Goal: Check status: Check status

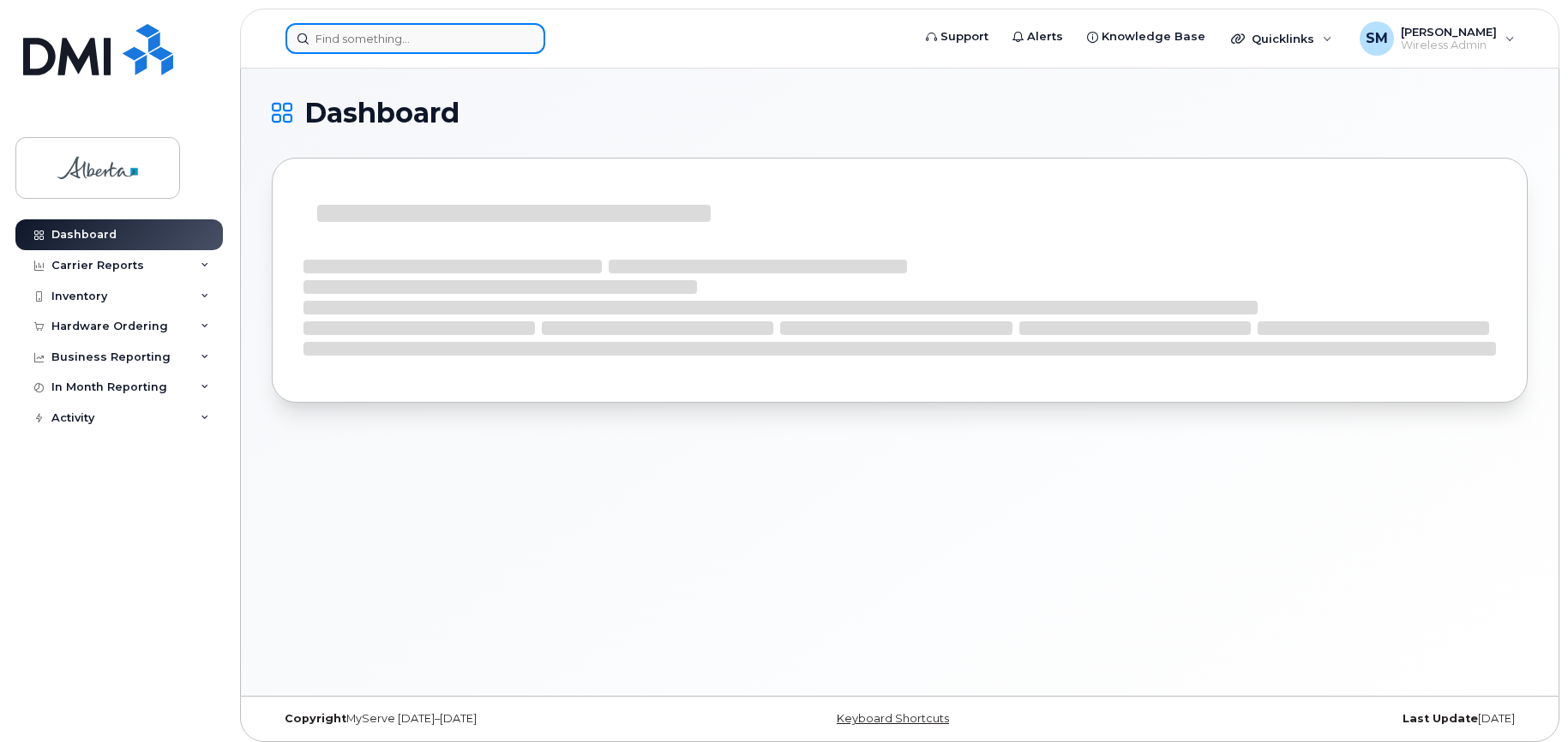
click at [354, 38] on input at bounding box center [415, 38] width 260 height 31
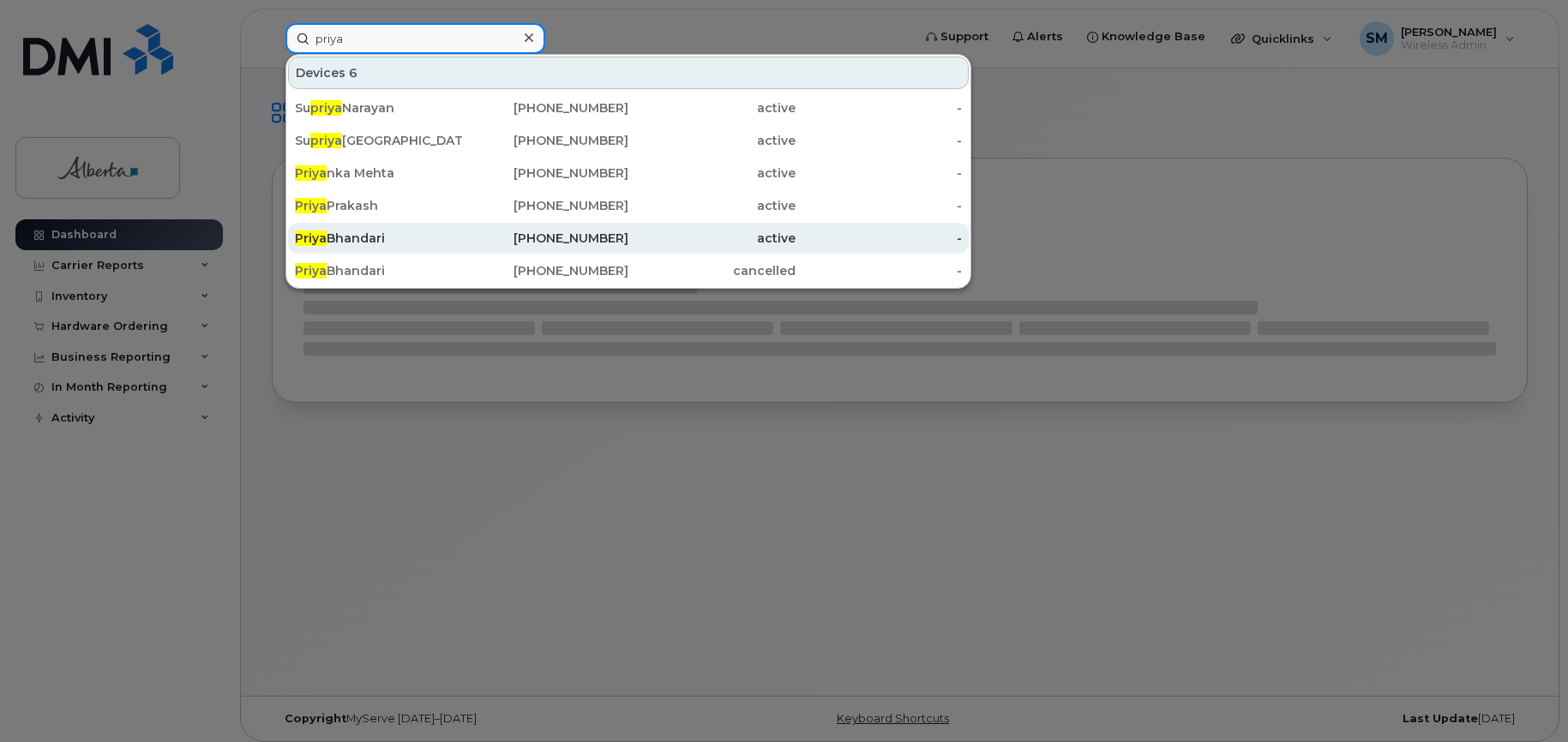
scroll to position [9, 0]
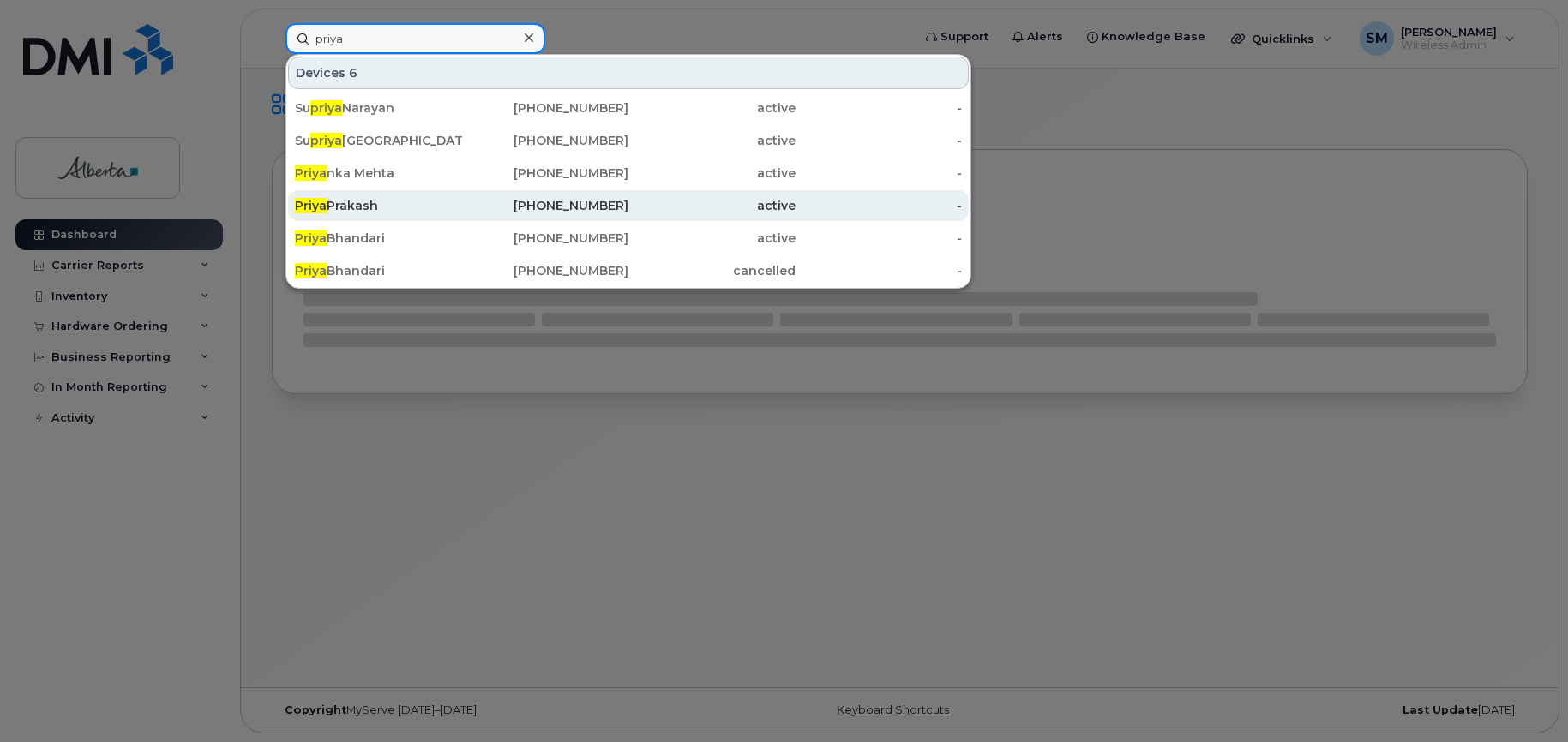
type input "priya"
click at [358, 199] on div "Priya Prakash" at bounding box center [378, 205] width 167 height 17
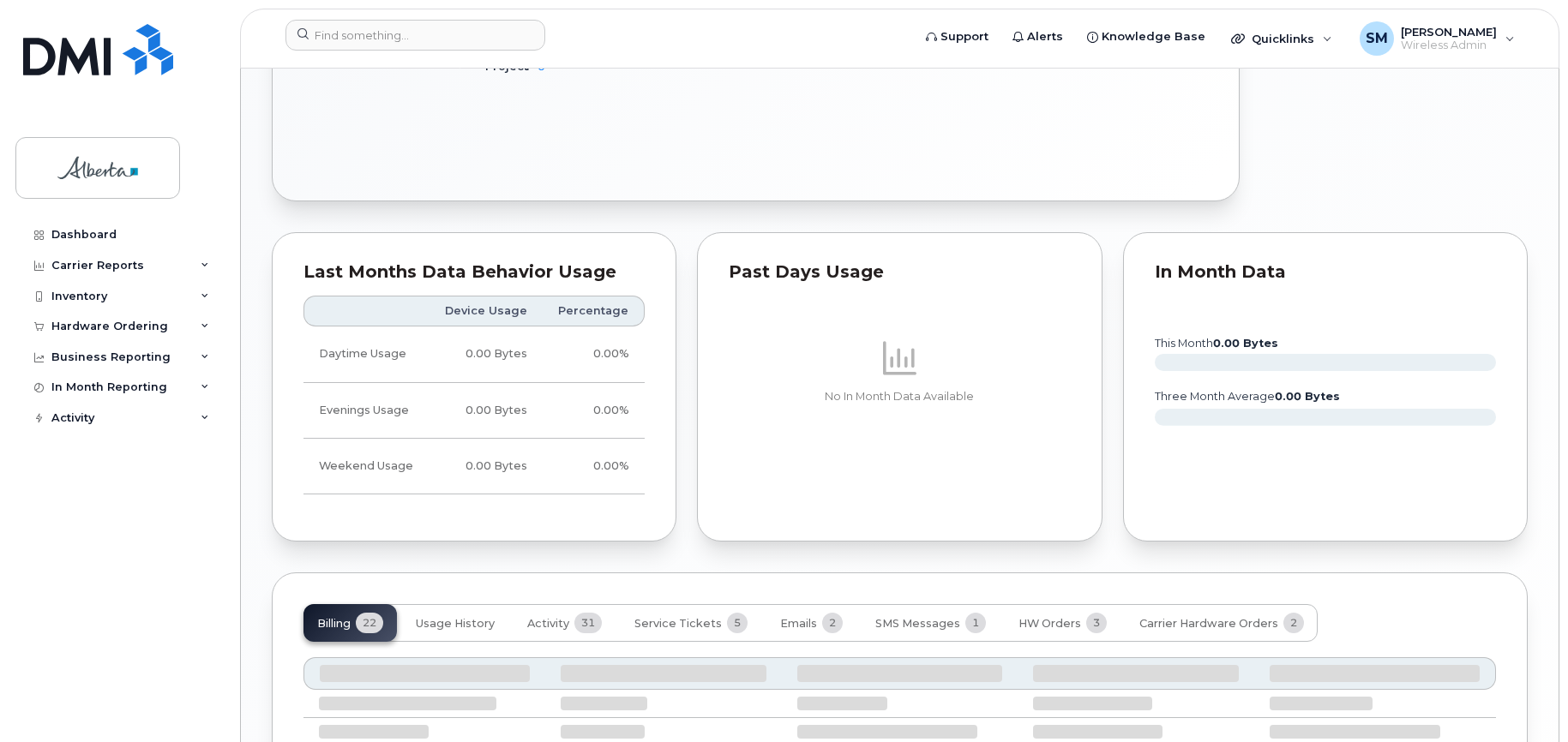
scroll to position [1261, 0]
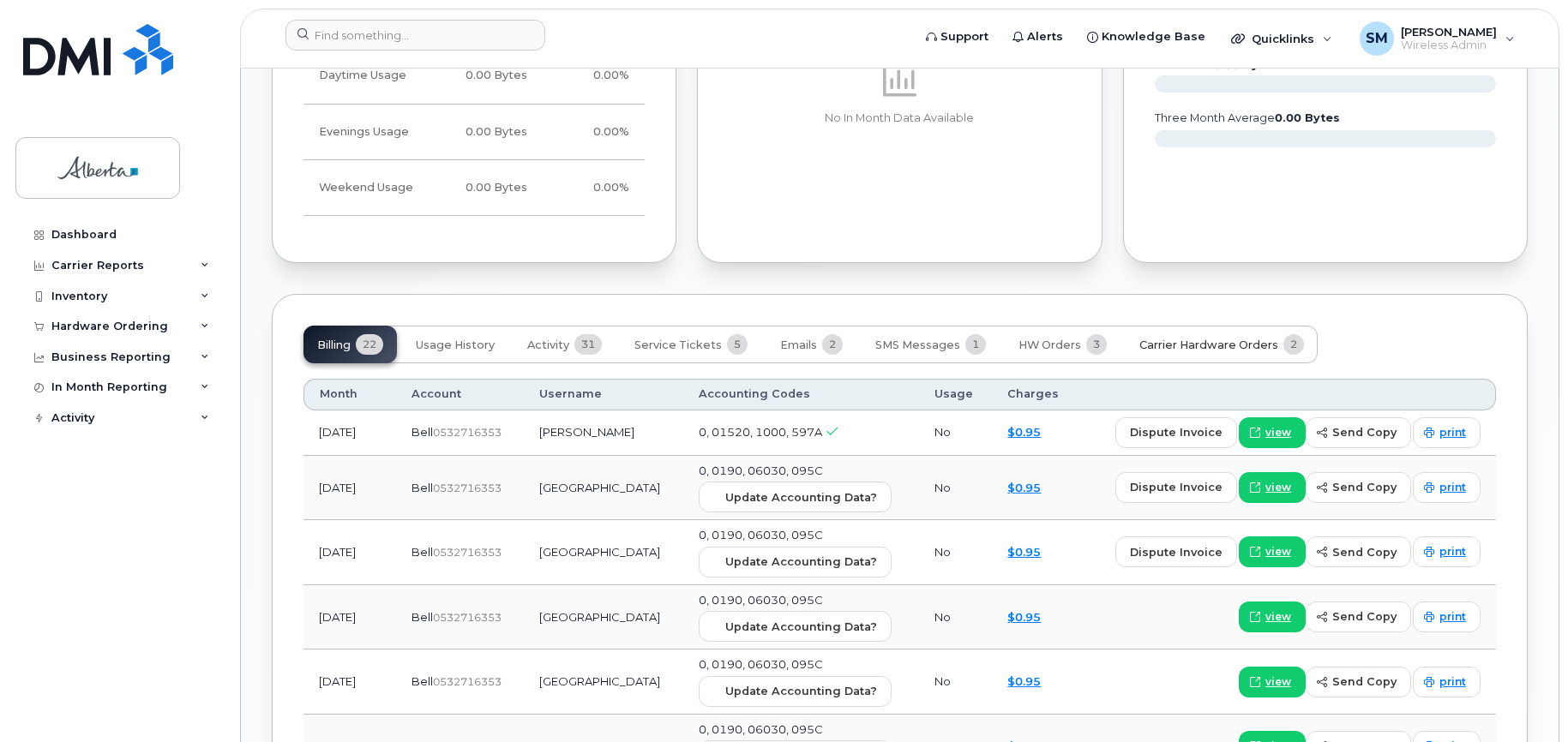
click at [1164, 343] on span "Carrier Hardware Orders" at bounding box center [1209, 345] width 139 height 14
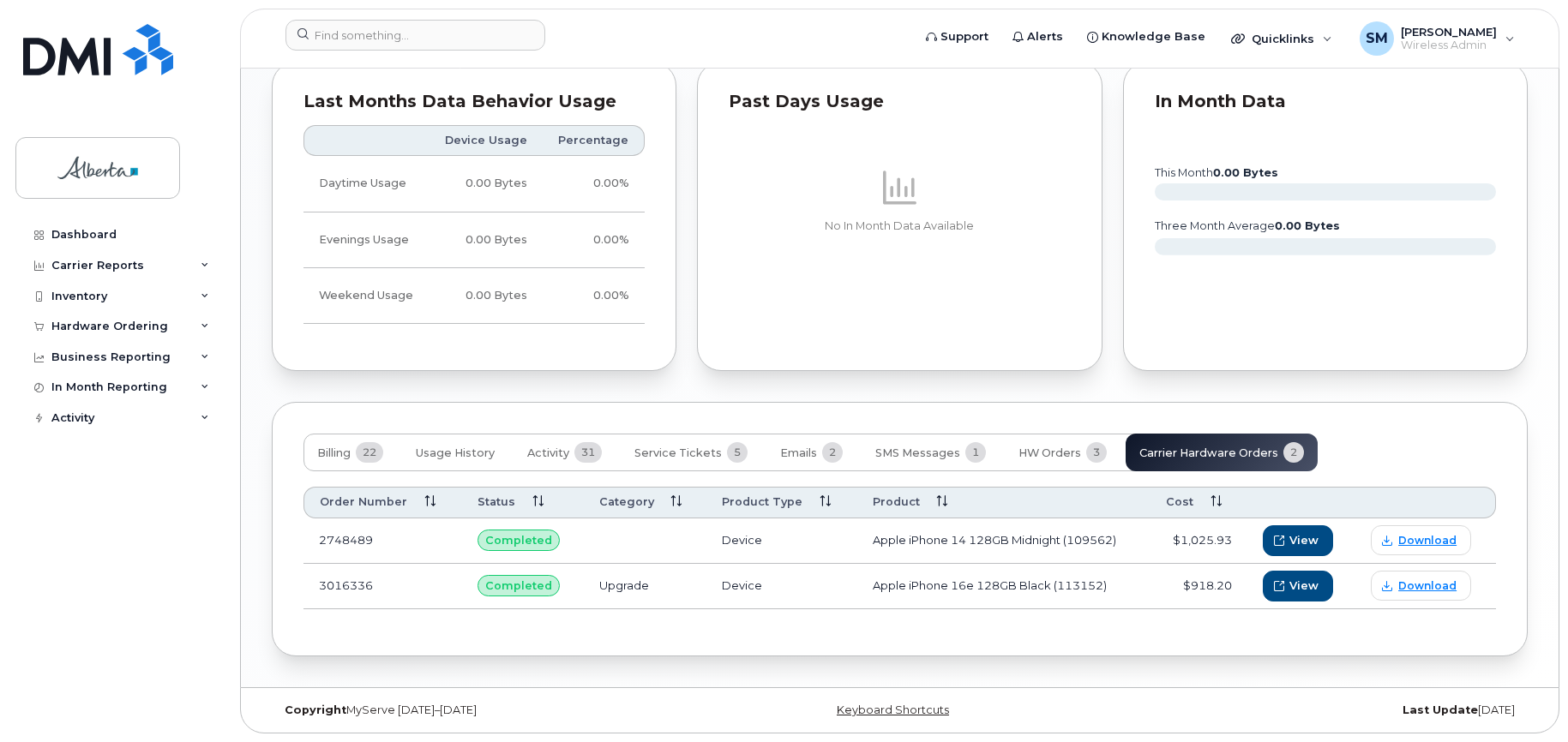
scroll to position [1153, 0]
click at [1050, 452] on span "HW Orders" at bounding box center [1050, 453] width 62 height 14
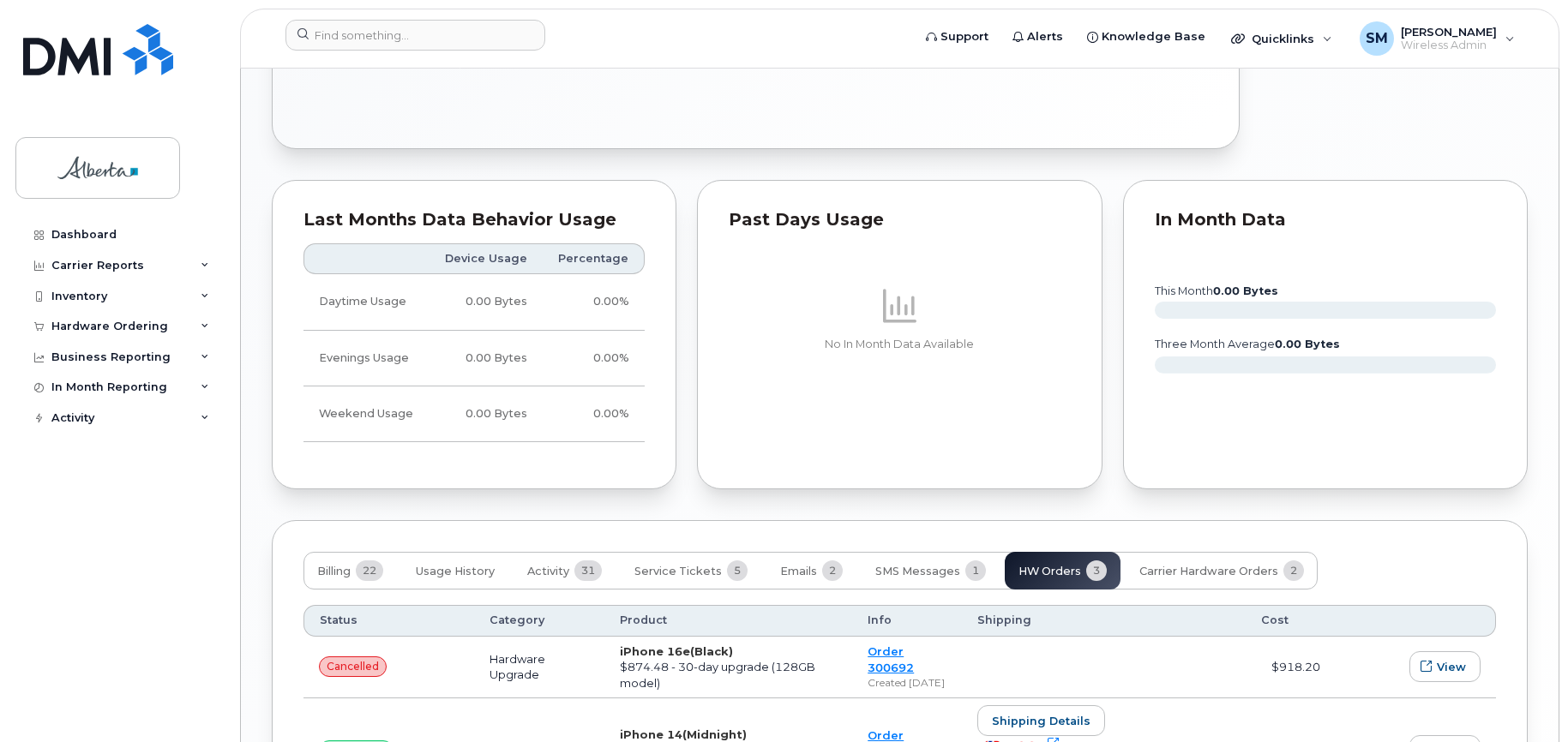
scroll to position [1292, 0]
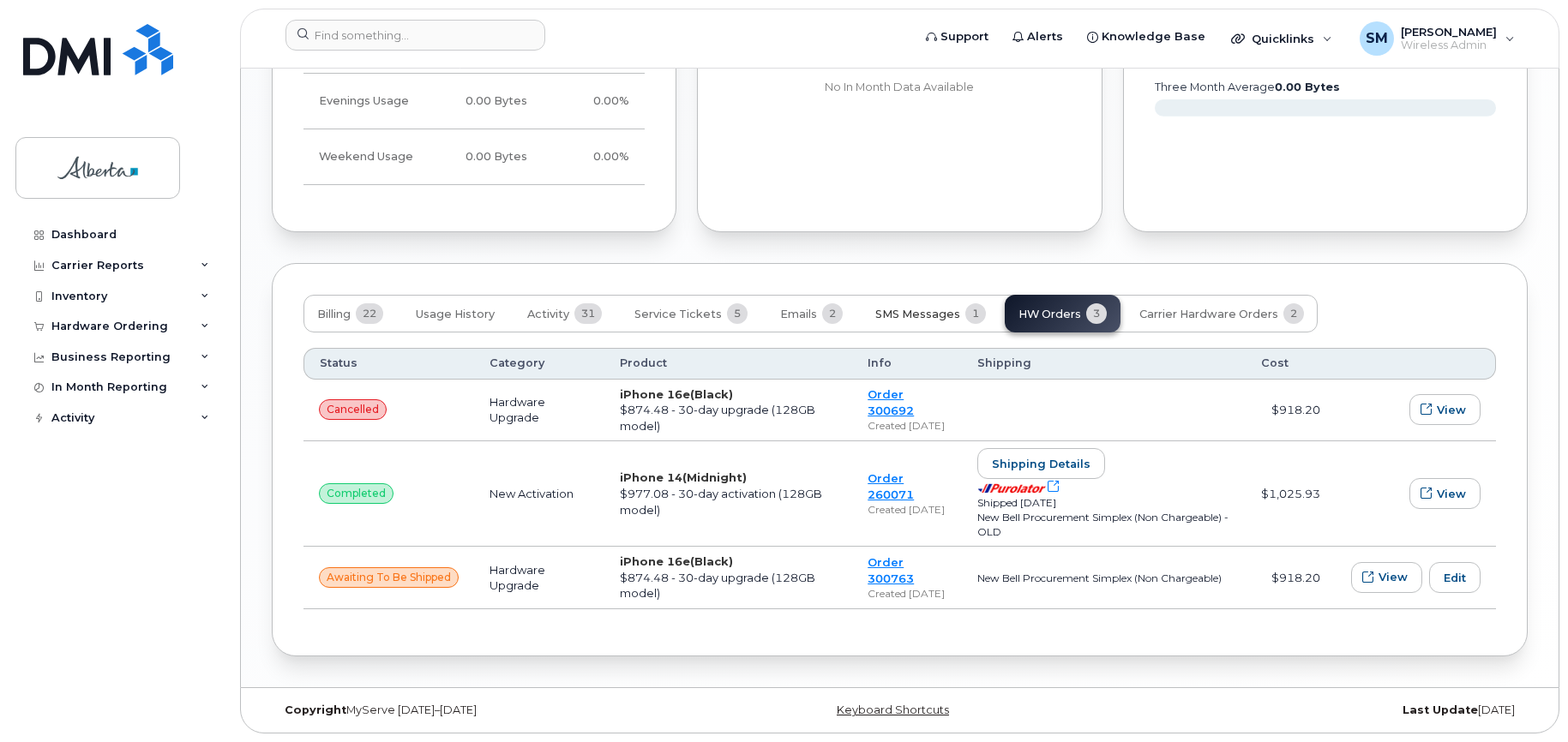
click at [915, 312] on span "SMS Messages" at bounding box center [917, 314] width 85 height 14
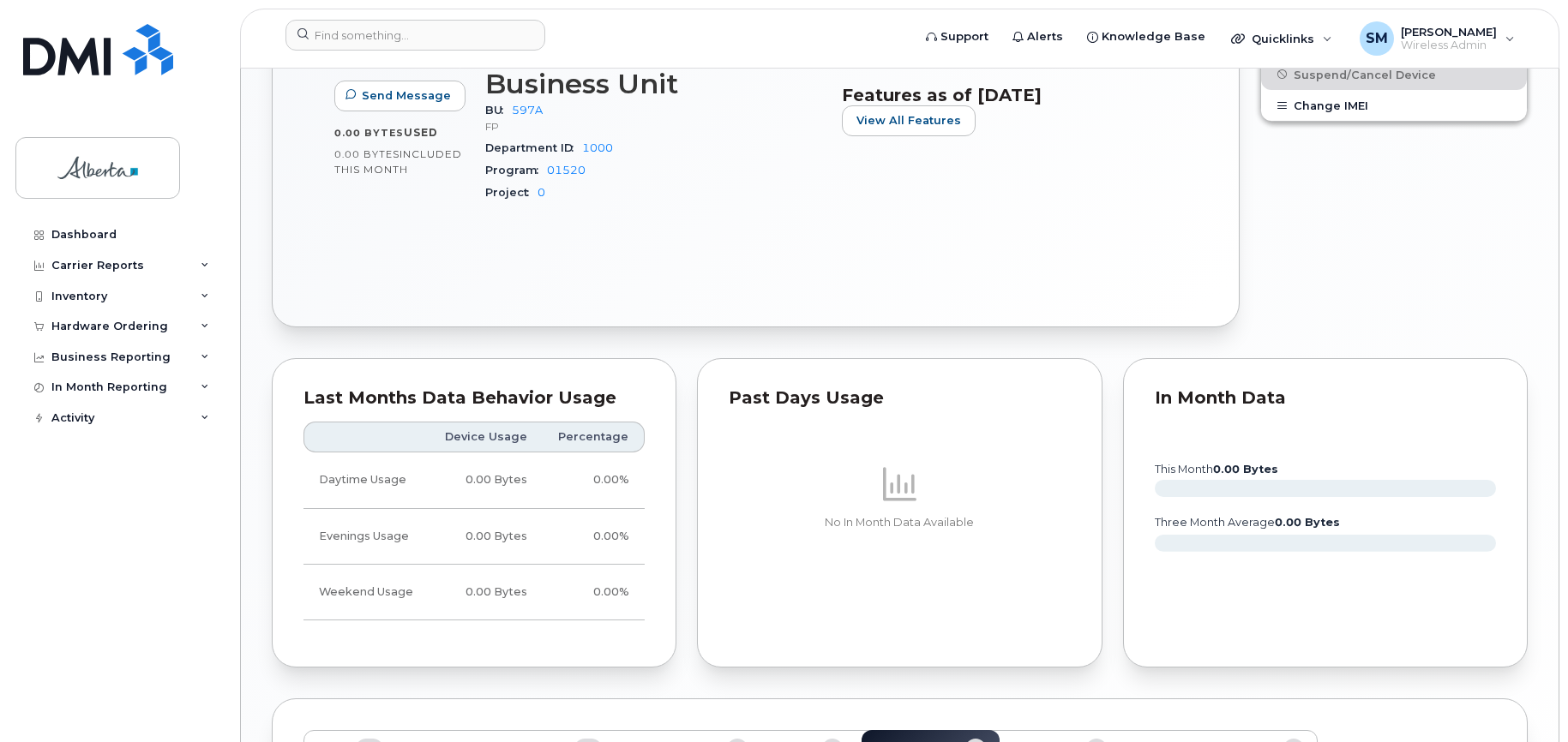
scroll to position [1109, 0]
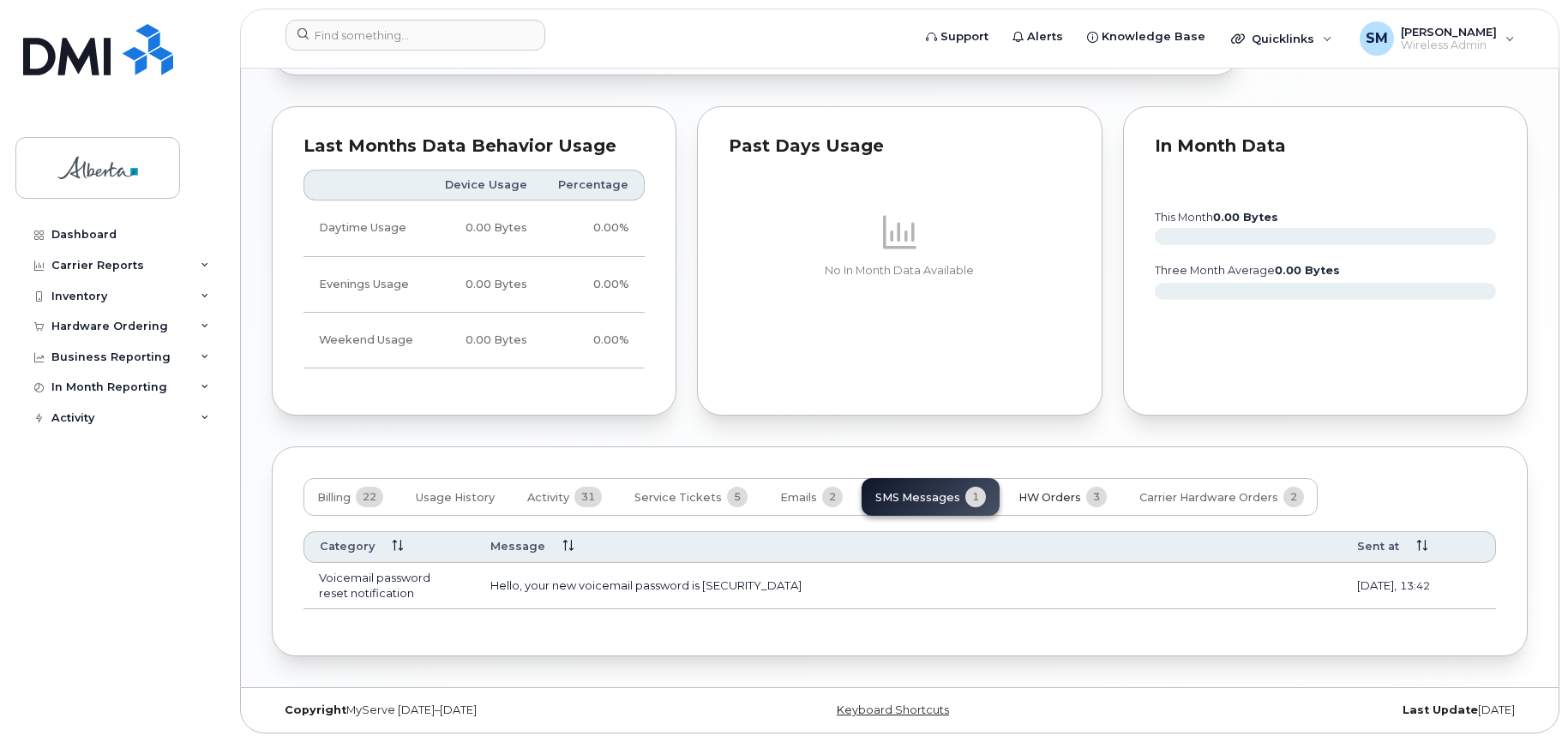
click at [1042, 498] on span "HW Orders" at bounding box center [1050, 497] width 62 height 14
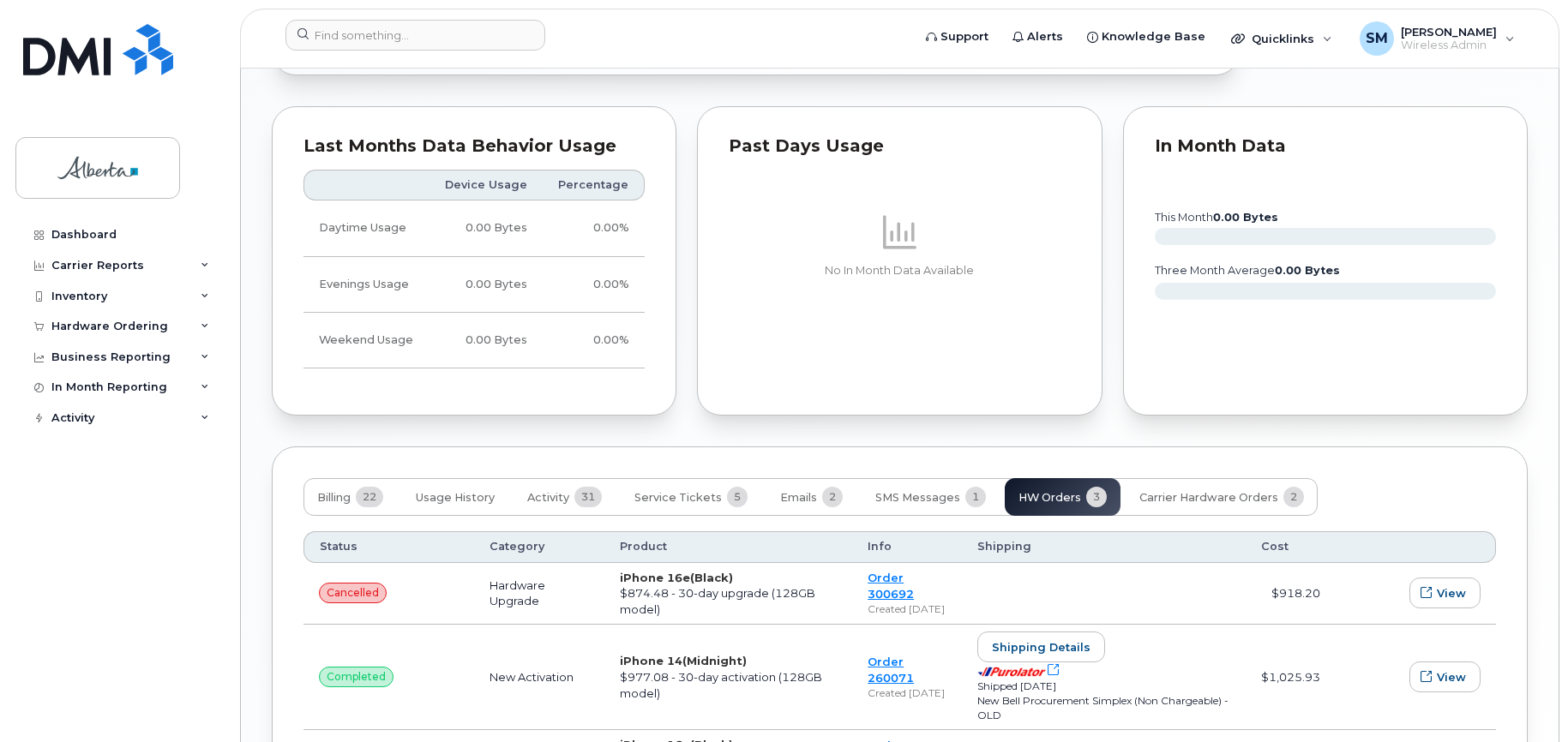
scroll to position [1292, 0]
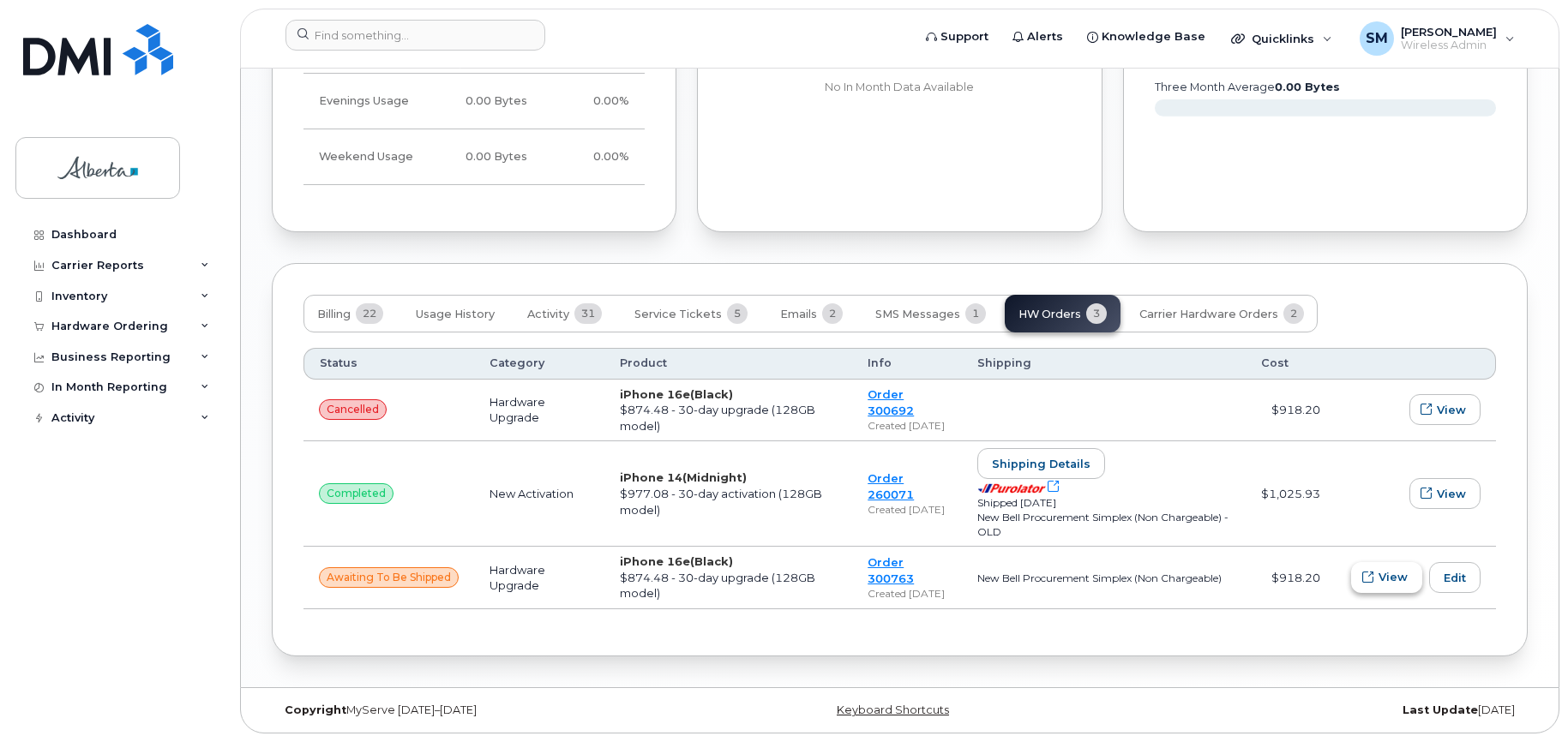
click at [1385, 573] on span "View" at bounding box center [1392, 577] width 29 height 16
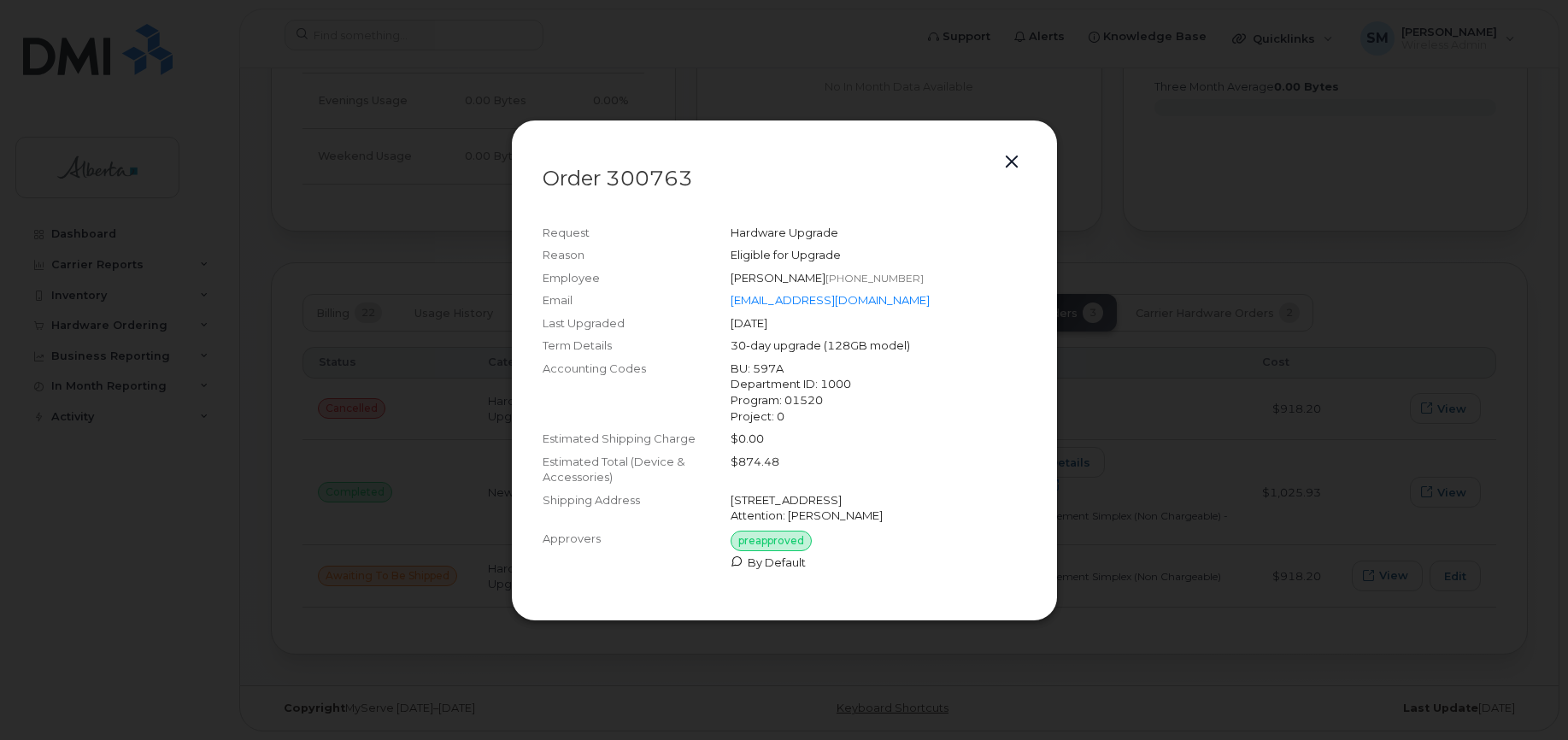
click at [1008, 151] on button "button" at bounding box center [1012, 162] width 25 height 24
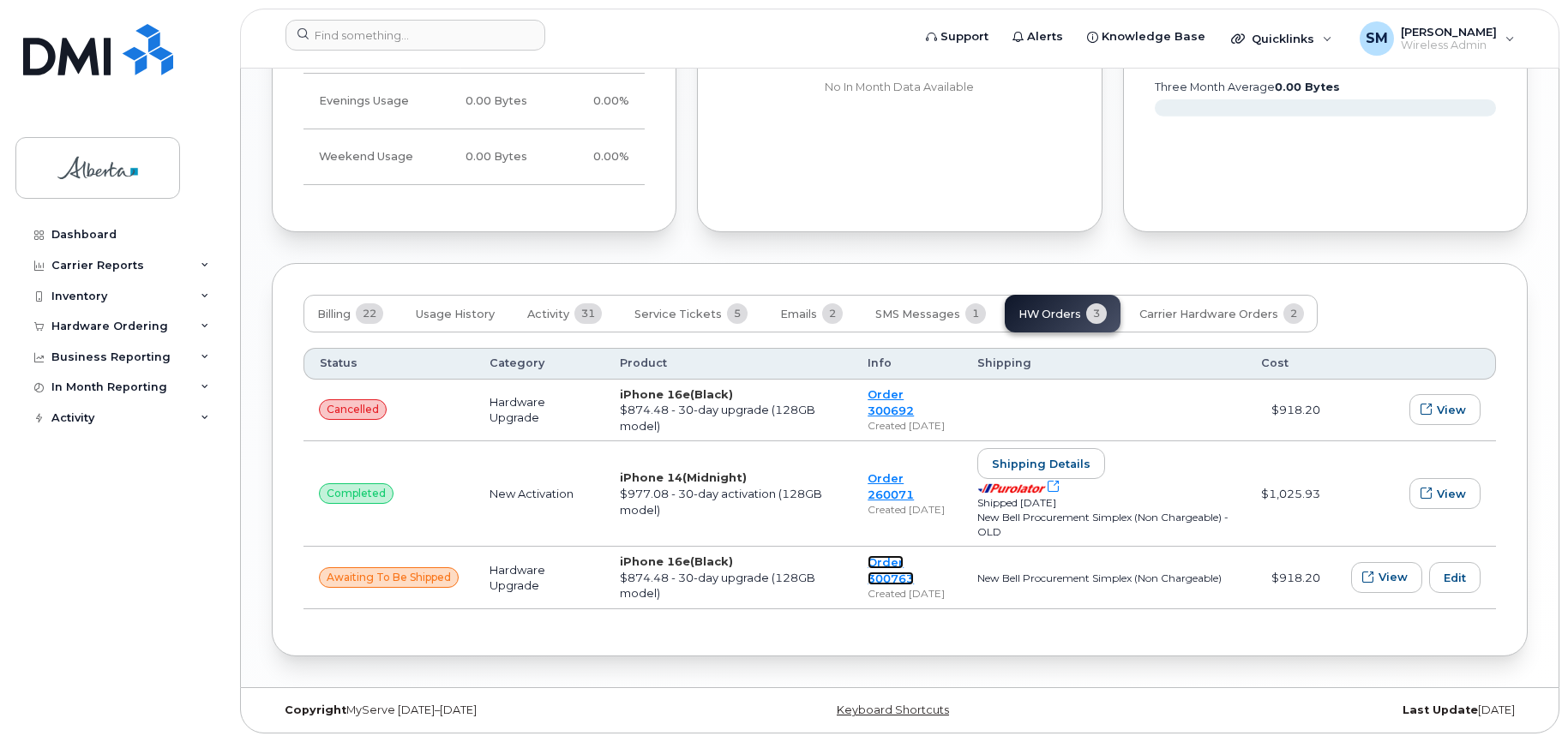
click at [893, 558] on link "Order 300763" at bounding box center [890, 570] width 46 height 30
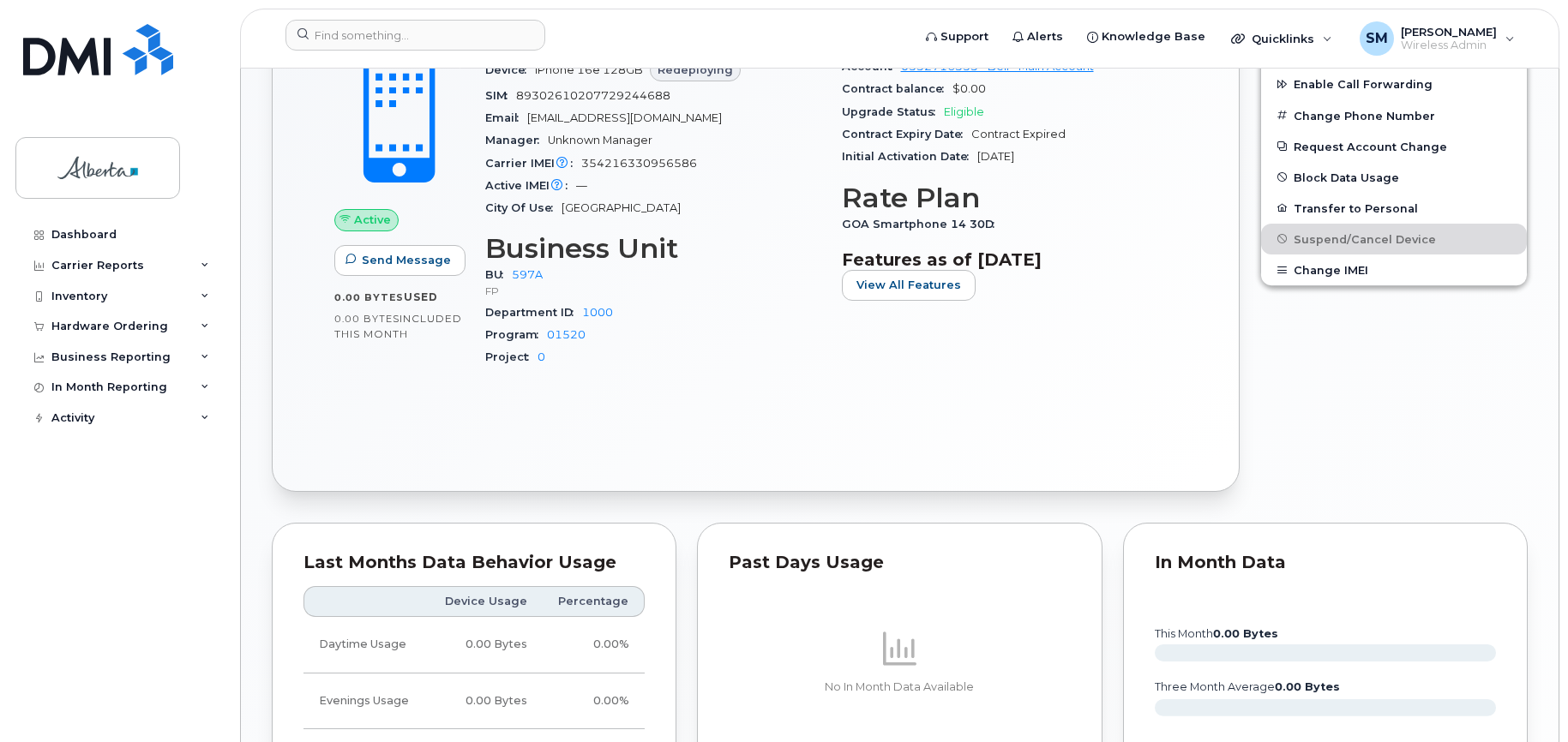
scroll to position [93, 0]
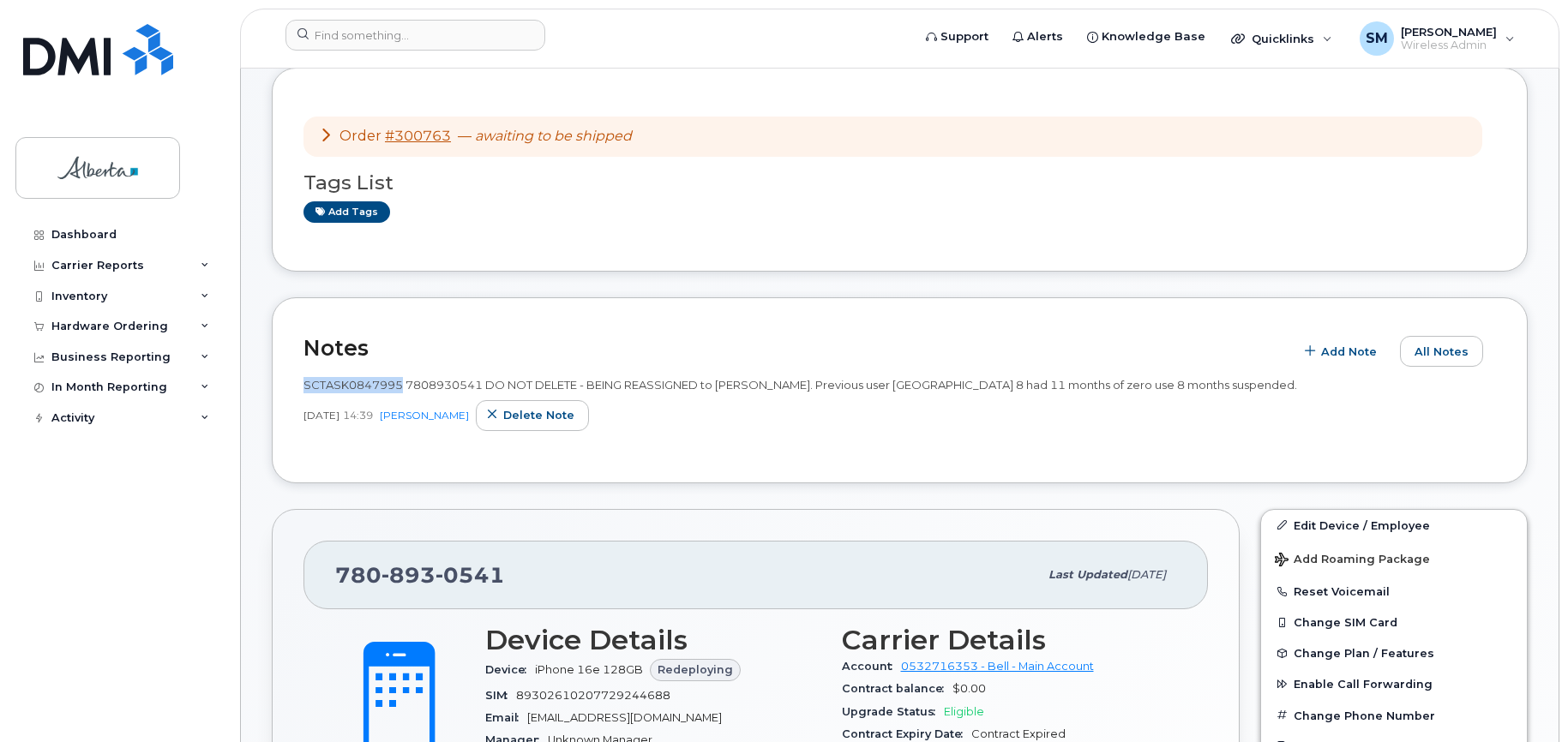
drag, startPoint x: 304, startPoint y: 380, endPoint x: 409, endPoint y: 345, distance: 110.7
click at [401, 374] on div "SCTASK0847995 7808930541 DO NOT DELETE - BEING REASSIGNED to [PERSON_NAME]. Pre…" at bounding box center [899, 409] width 1193 height 85
copy span "SCTASK0847995"
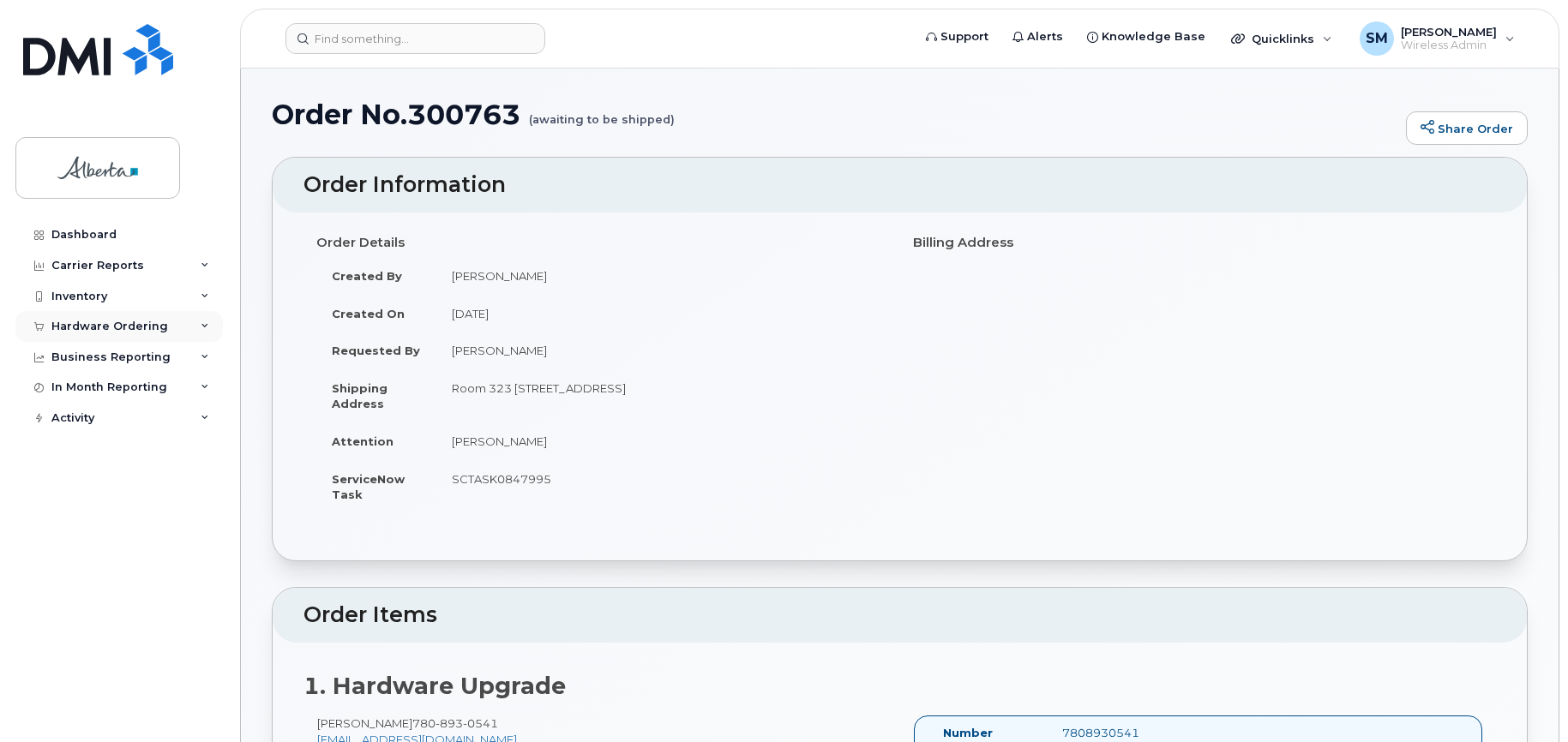
click at [77, 323] on div "Hardware Ordering" at bounding box center [109, 326] width 116 height 14
click at [78, 388] on div "Orders" at bounding box center [80, 390] width 42 height 15
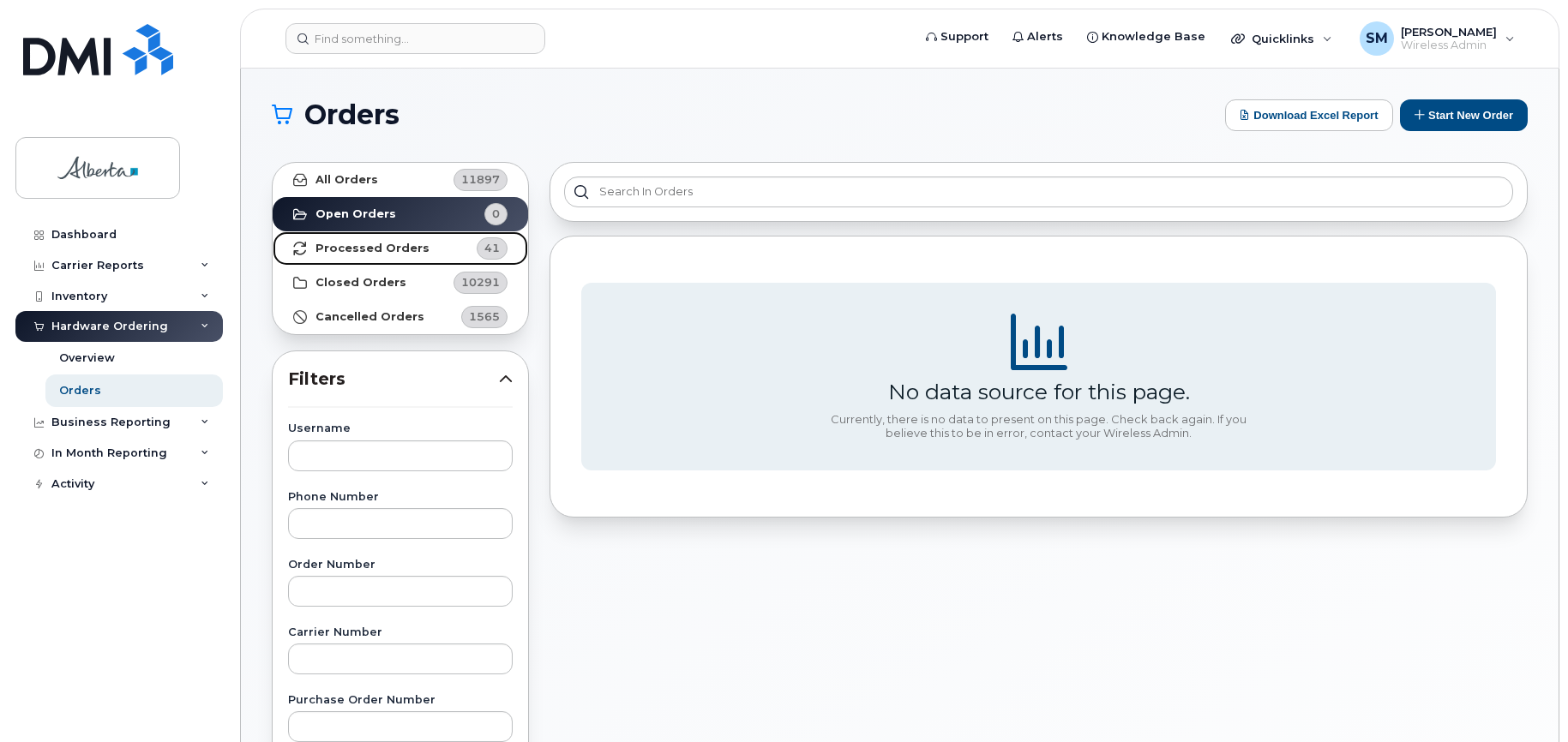
click at [367, 244] on strong "Processed Orders" at bounding box center [373, 249] width 114 height 14
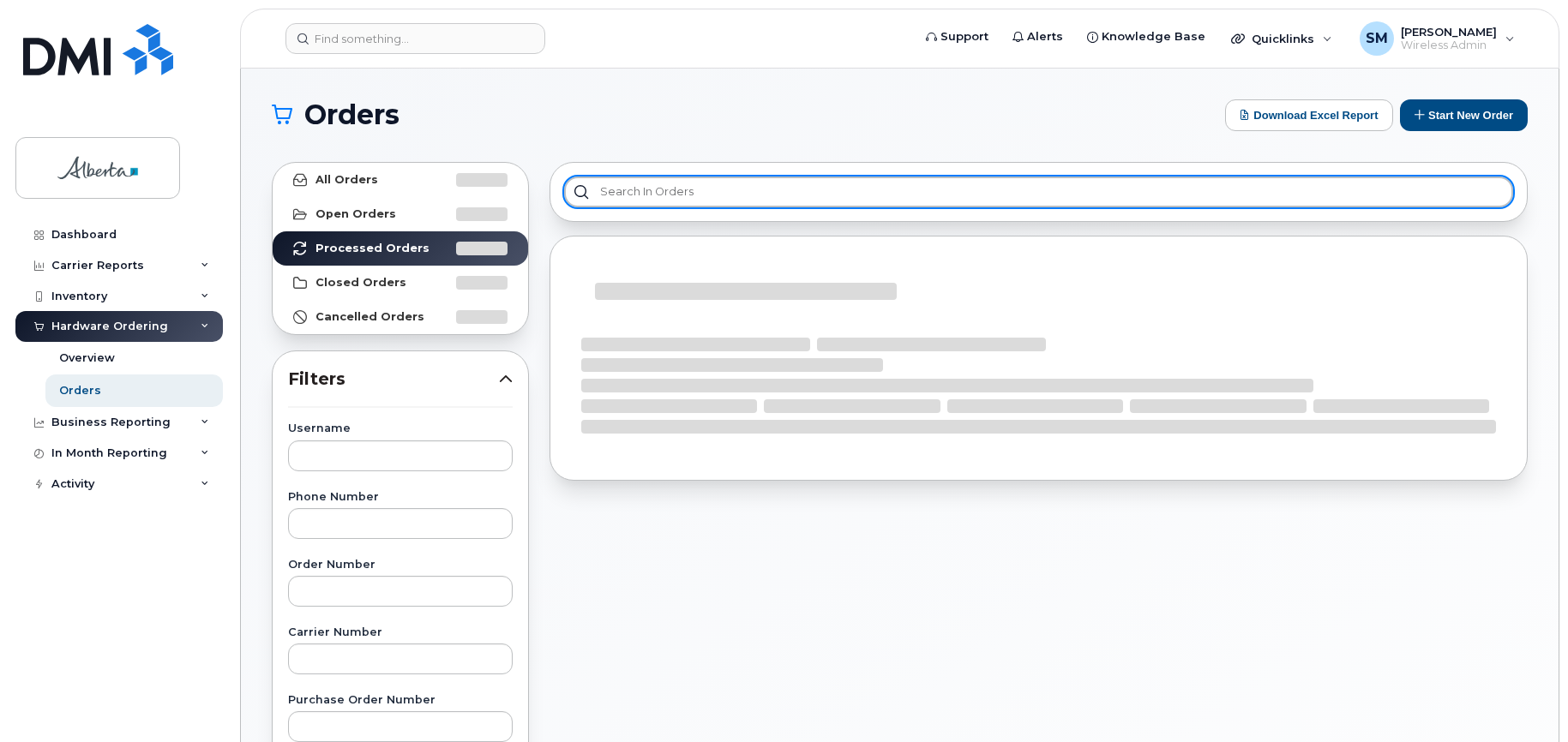
click at [645, 191] on input "text" at bounding box center [1037, 192] width 949 height 31
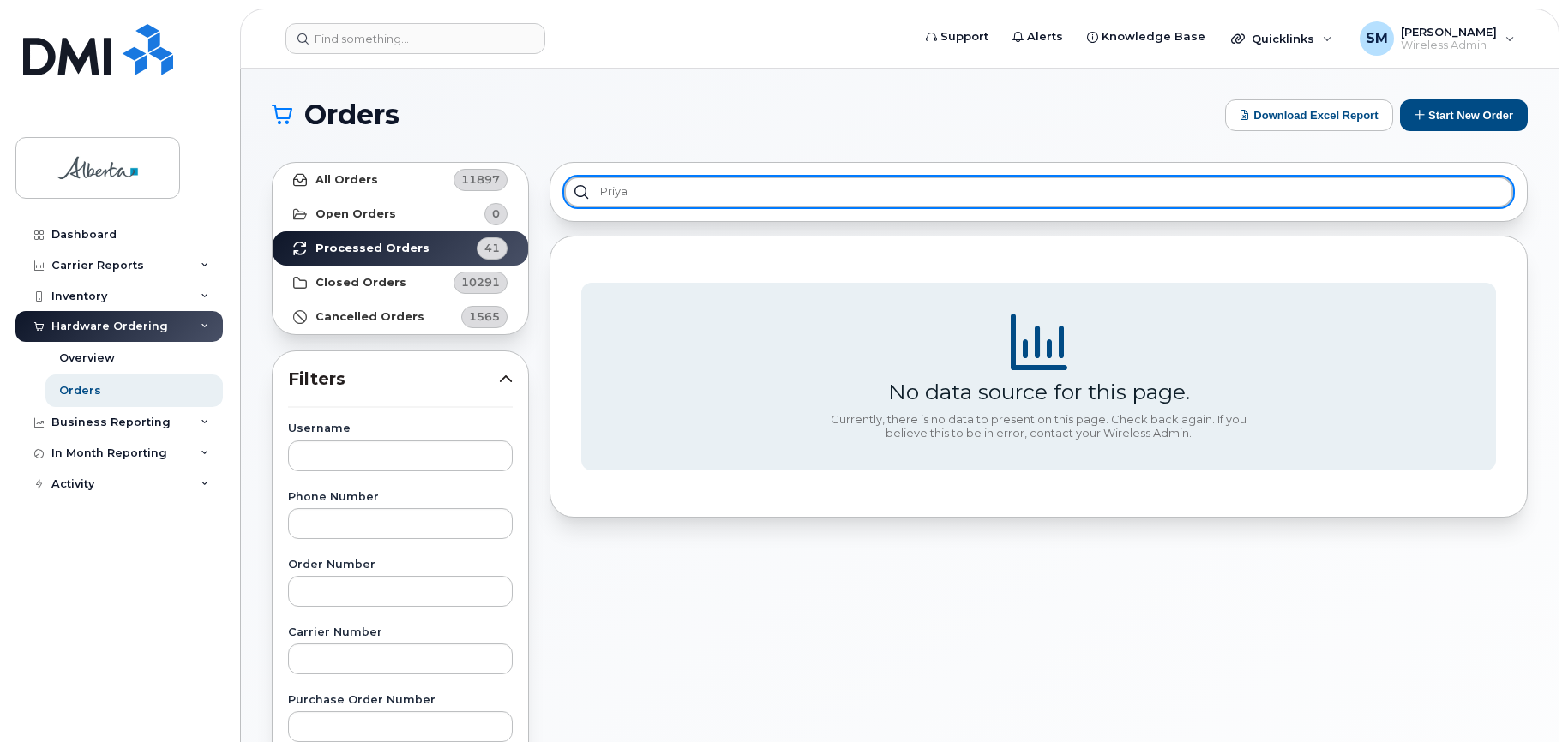
type input "priya"
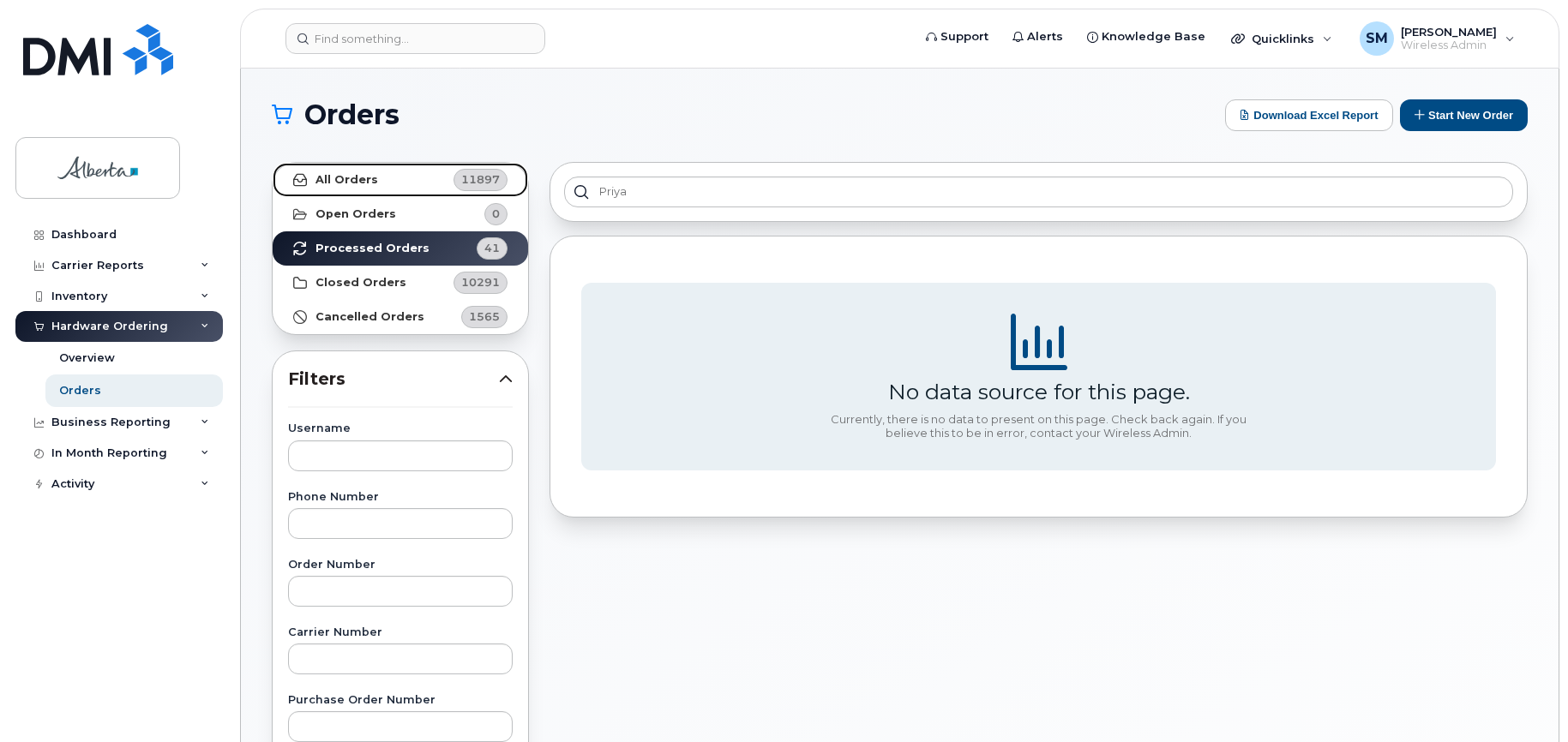
click at [364, 165] on link "All Orders 11897" at bounding box center [400, 180] width 255 height 34
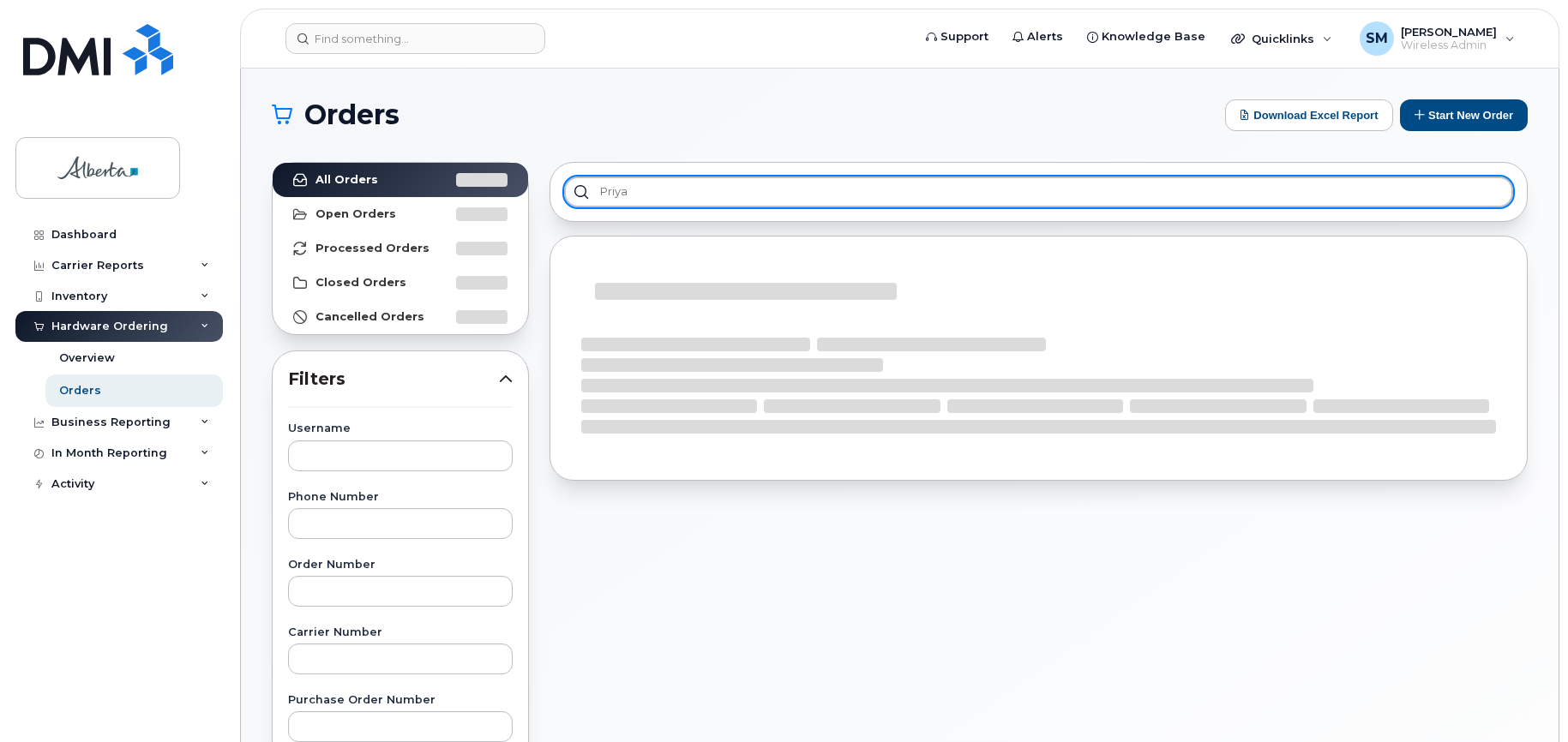
click at [653, 189] on input "priya" at bounding box center [1037, 192] width 949 height 31
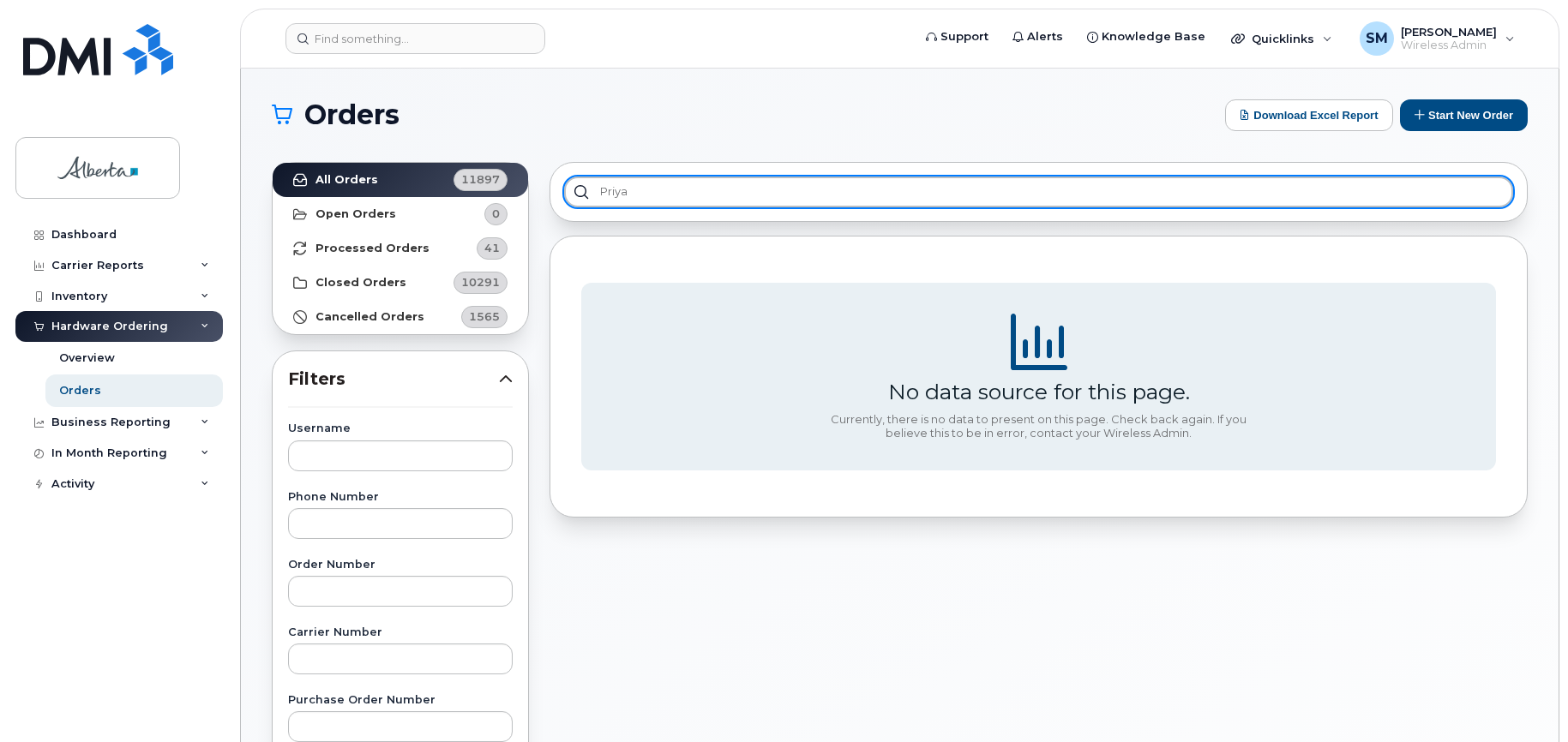
drag, startPoint x: 688, startPoint y: 188, endPoint x: 552, endPoint y: 190, distance: 136.0
click at [552, 190] on div "priya" at bounding box center [1038, 191] width 978 height 60
drag, startPoint x: 643, startPoint y: 180, endPoint x: 534, endPoint y: 181, distance: 109.0
click at [534, 181] on div "All Orders 11897 Open Orders 0 Processed Orders 41 Closed Orders 10291 Cancelle…" at bounding box center [899, 752] width 1277 height 1203
type input "purviben"
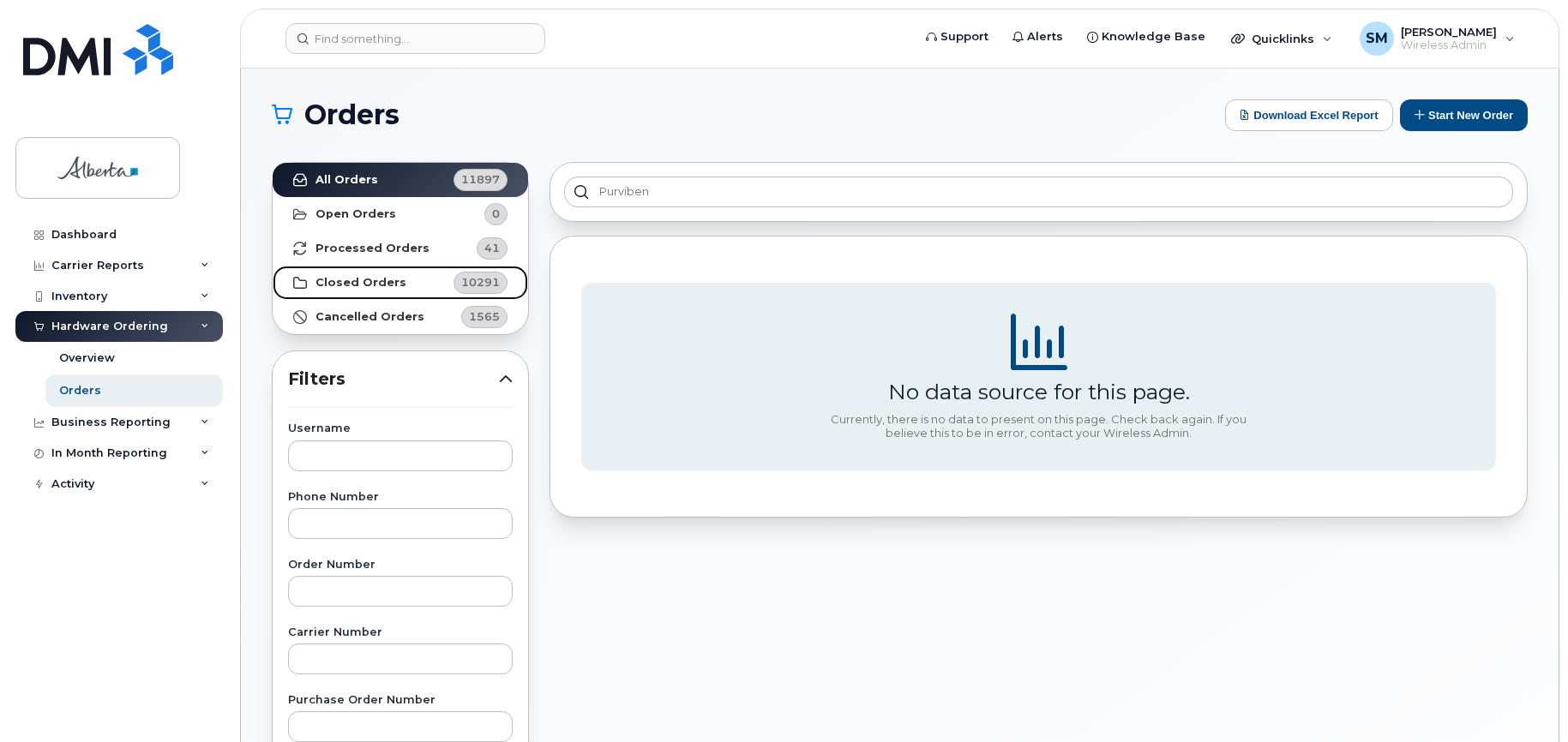
click at [342, 276] on strong "Closed Orders" at bounding box center [361, 283] width 91 height 14
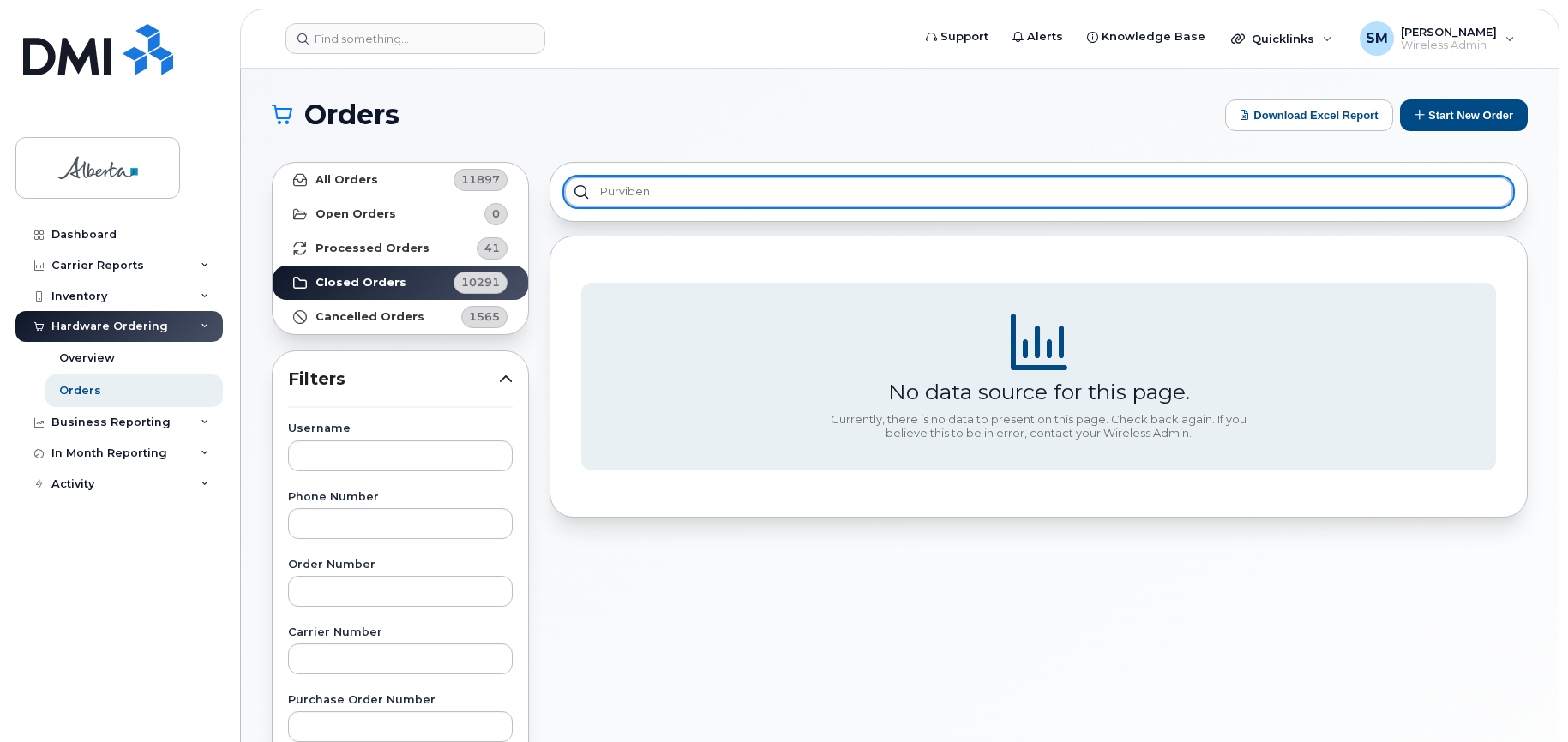
drag, startPoint x: 657, startPoint y: 183, endPoint x: 563, endPoint y: 187, distance: 94.1
click at [563, 187] on div "purviben" at bounding box center [1038, 191] width 978 height 60
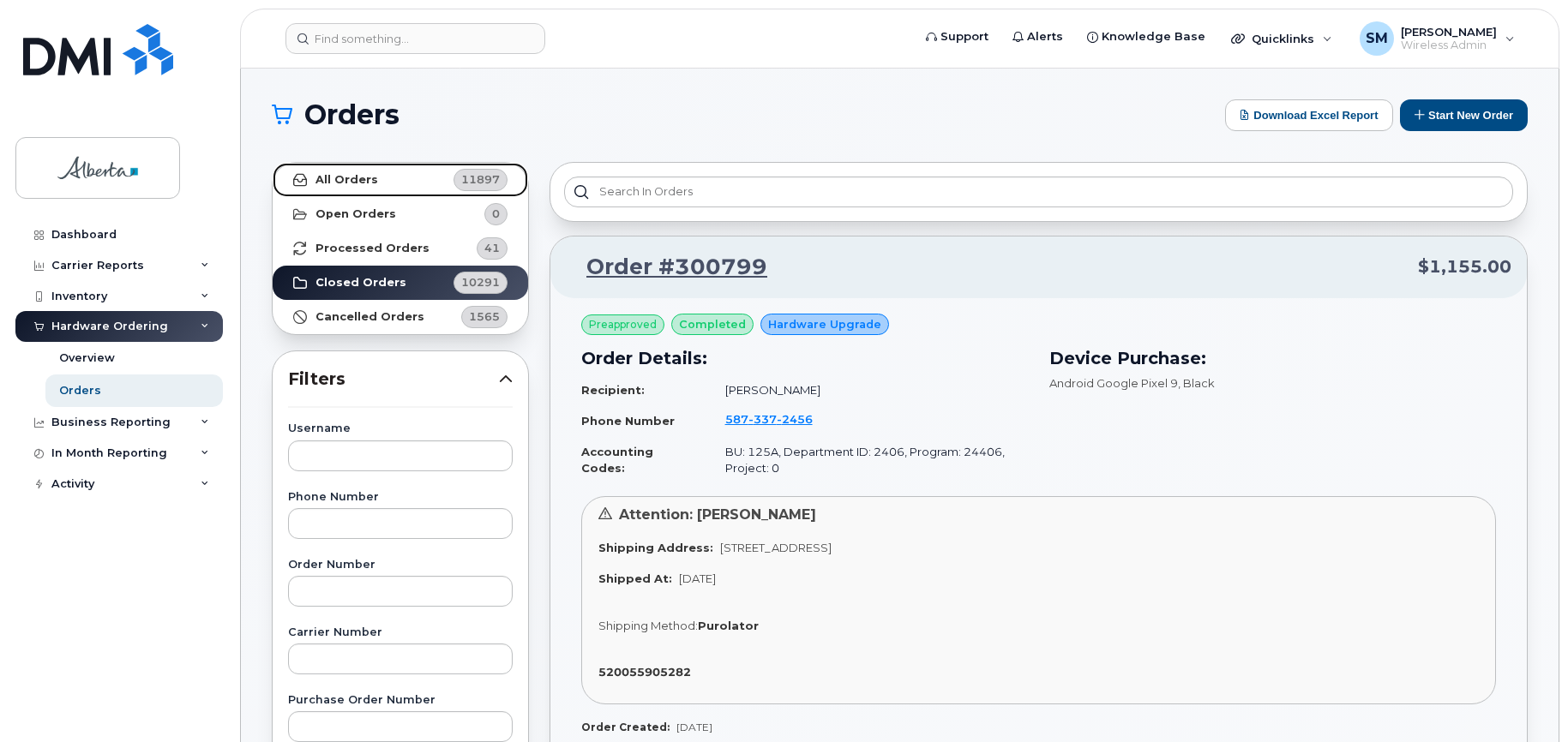
click at [341, 181] on strong "All Orders" at bounding box center [347, 180] width 62 height 14
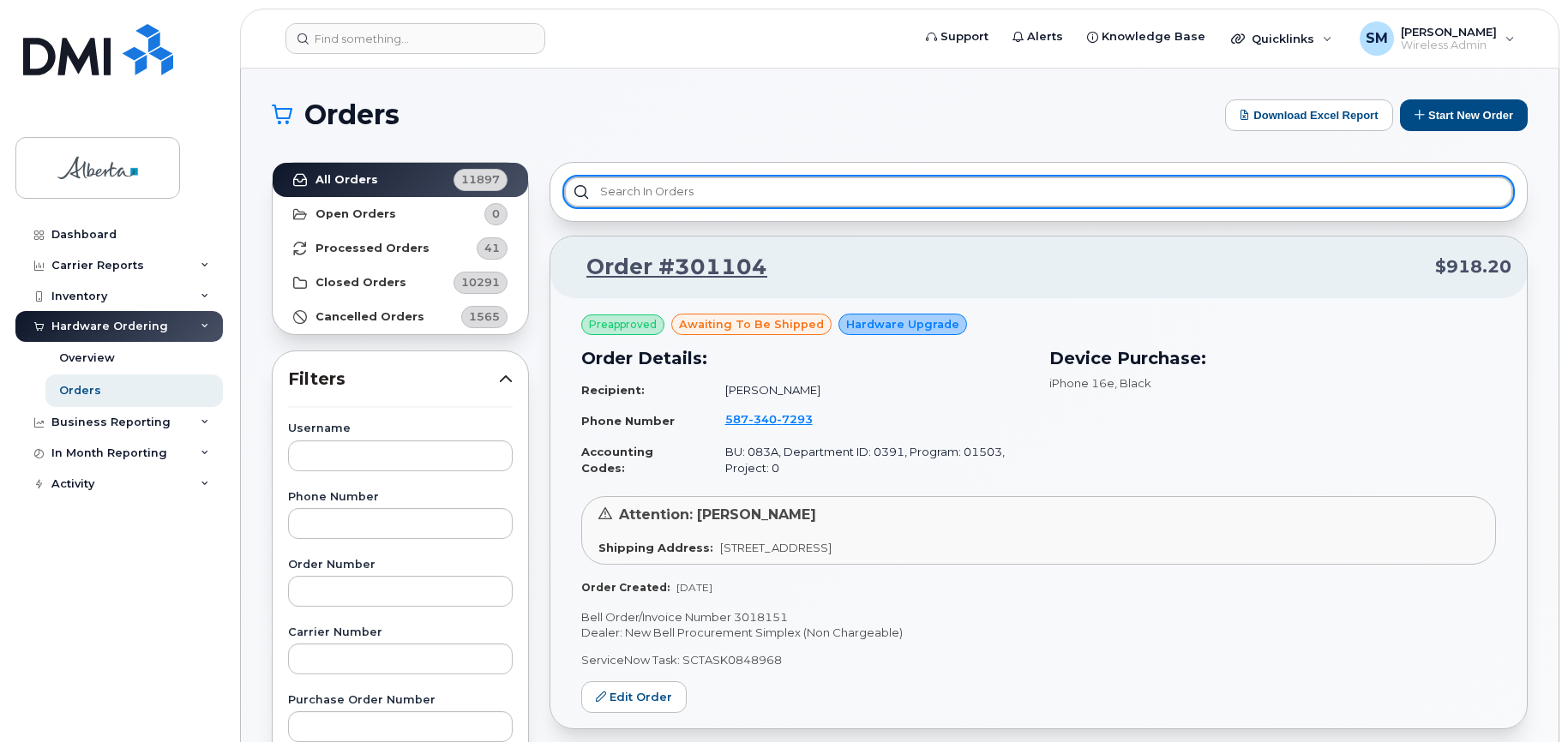
click at [670, 181] on input "text" at bounding box center [1037, 192] width 949 height 31
type input "s"
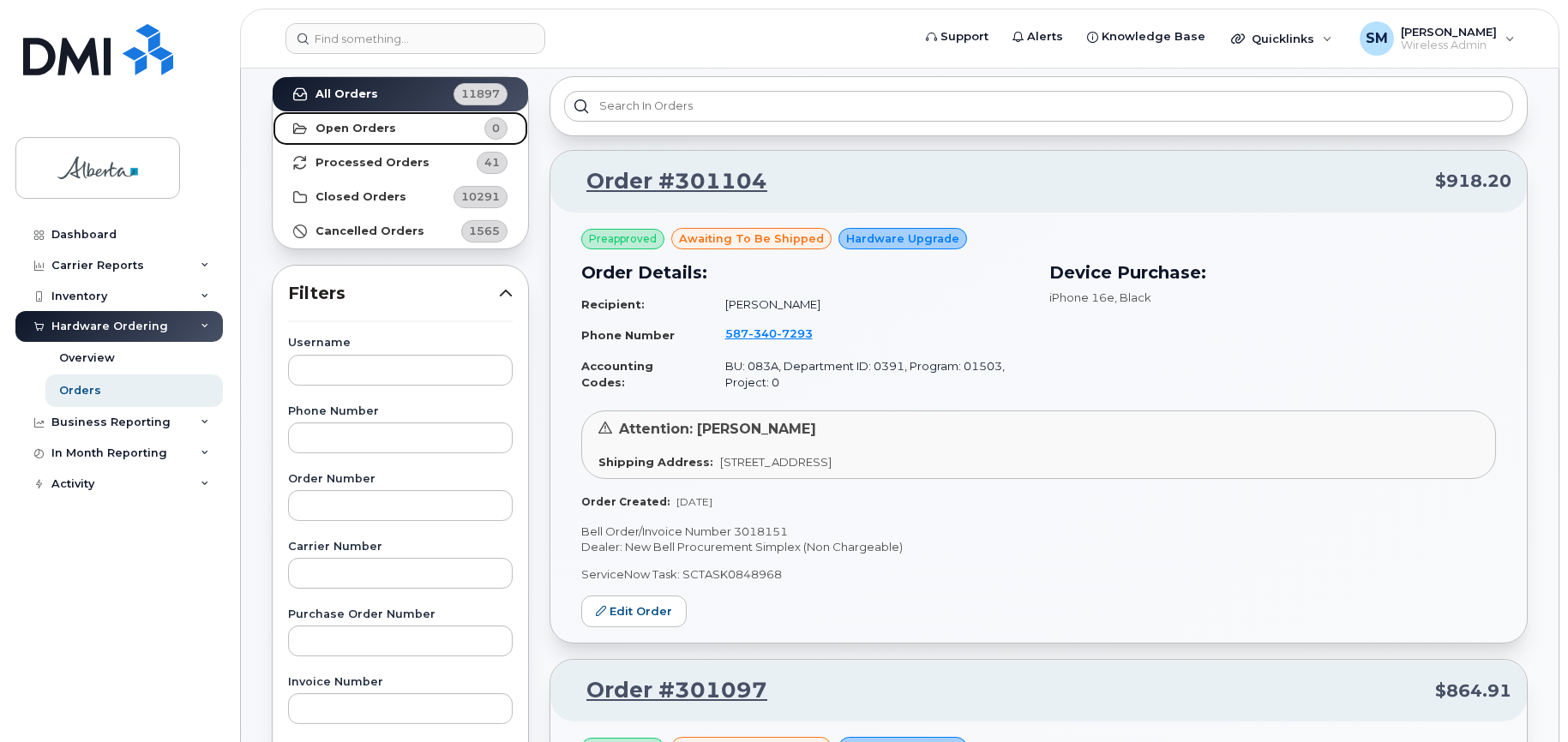
click at [336, 131] on strong "Open Orders" at bounding box center [356, 129] width 80 height 14
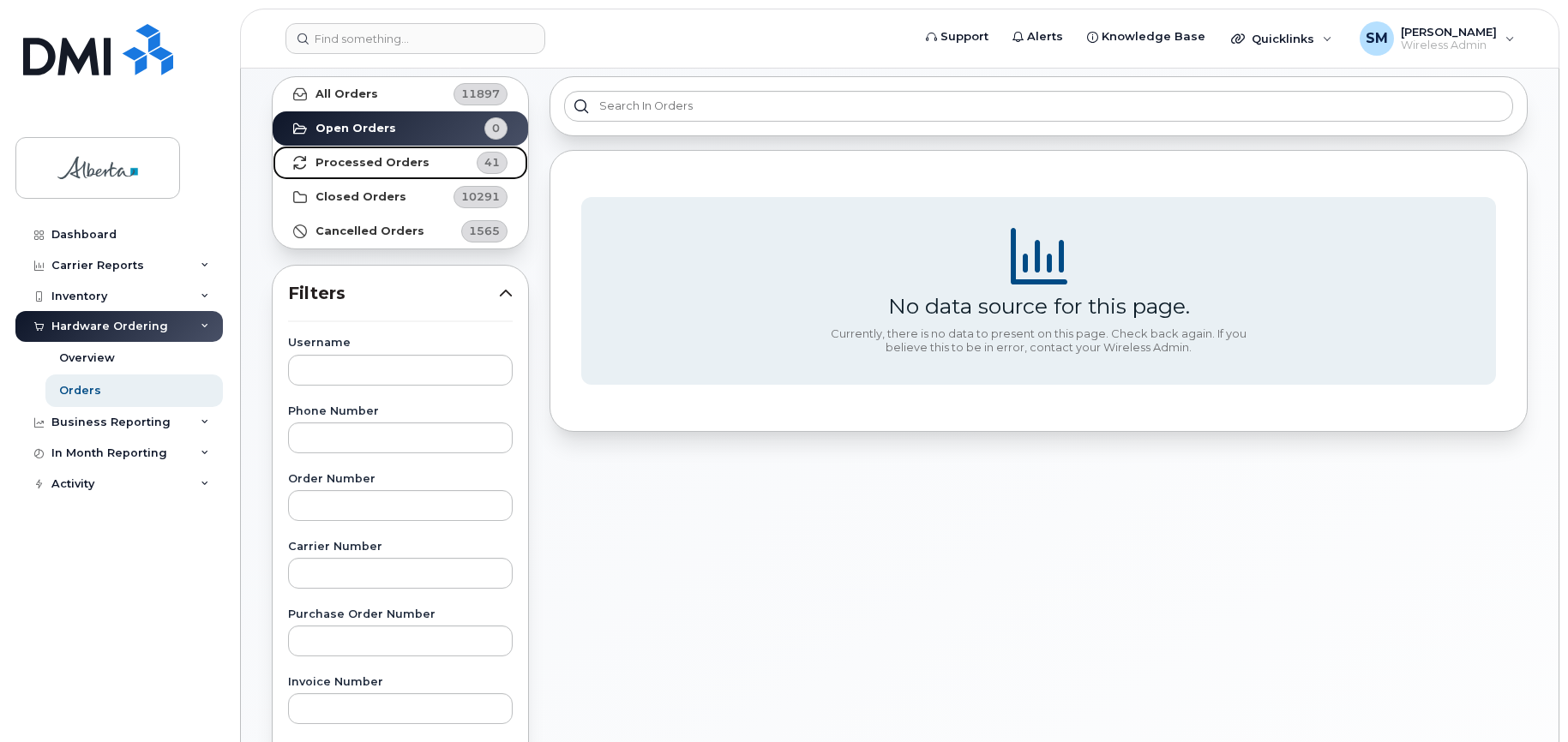
click at [339, 159] on strong "Processed Orders" at bounding box center [373, 163] width 114 height 14
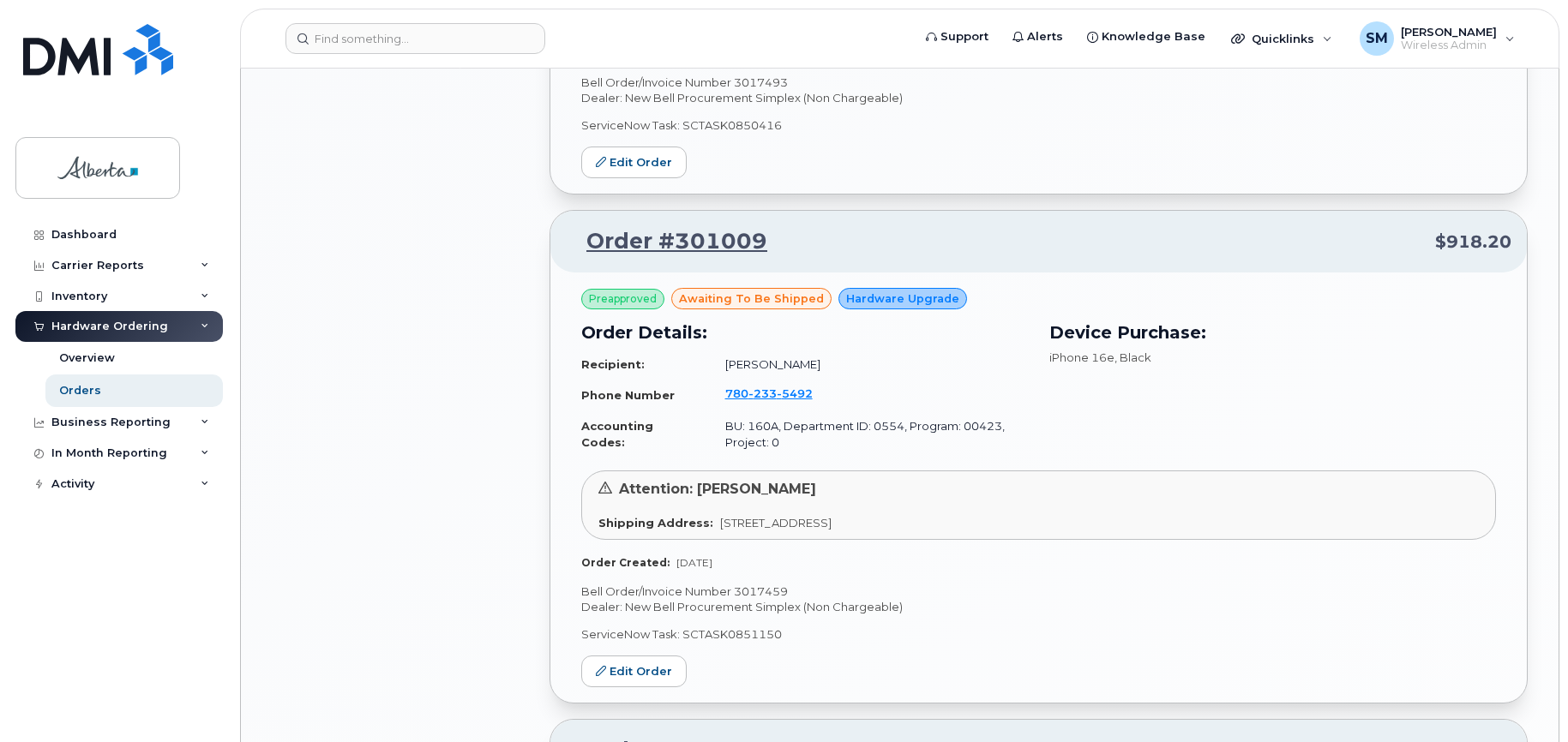
scroll to position [1548, 0]
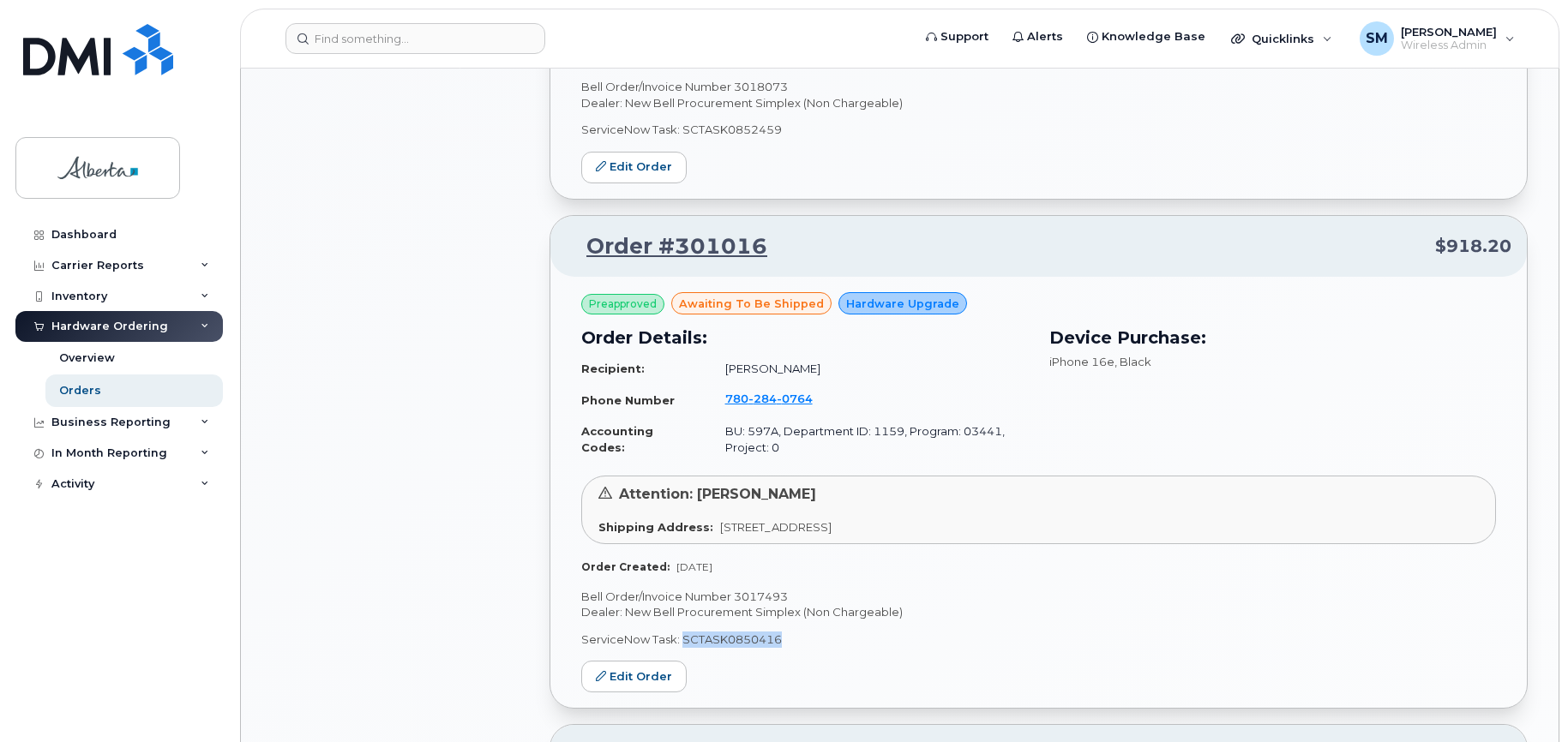
drag, startPoint x: 682, startPoint y: 636, endPoint x: 798, endPoint y: 634, distance: 116.0
click at [798, 634] on p "ServiceNow Task: SCTASK0850416" at bounding box center [1037, 639] width 915 height 16
copy p "SCTASK0850416"
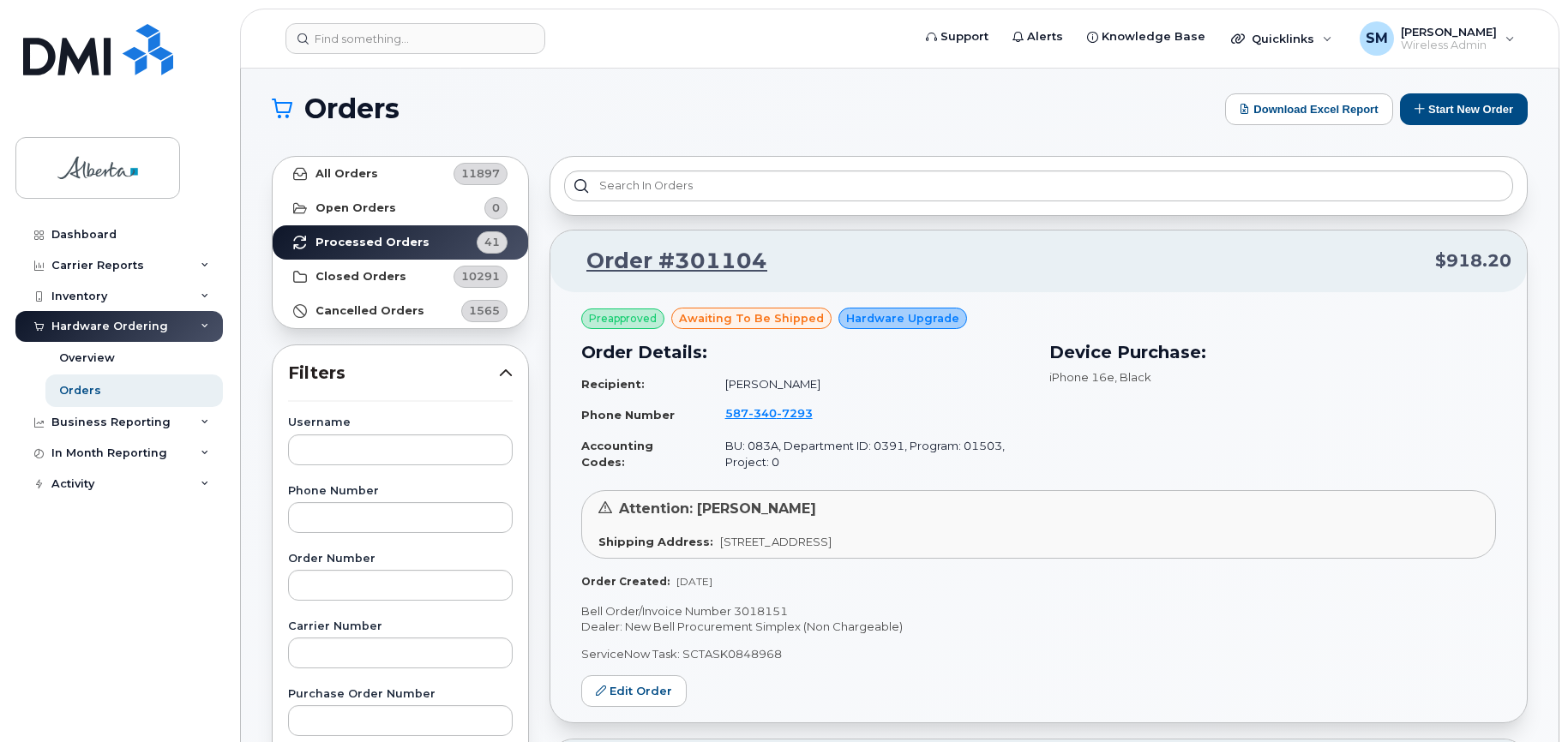
scroll to position [0, 0]
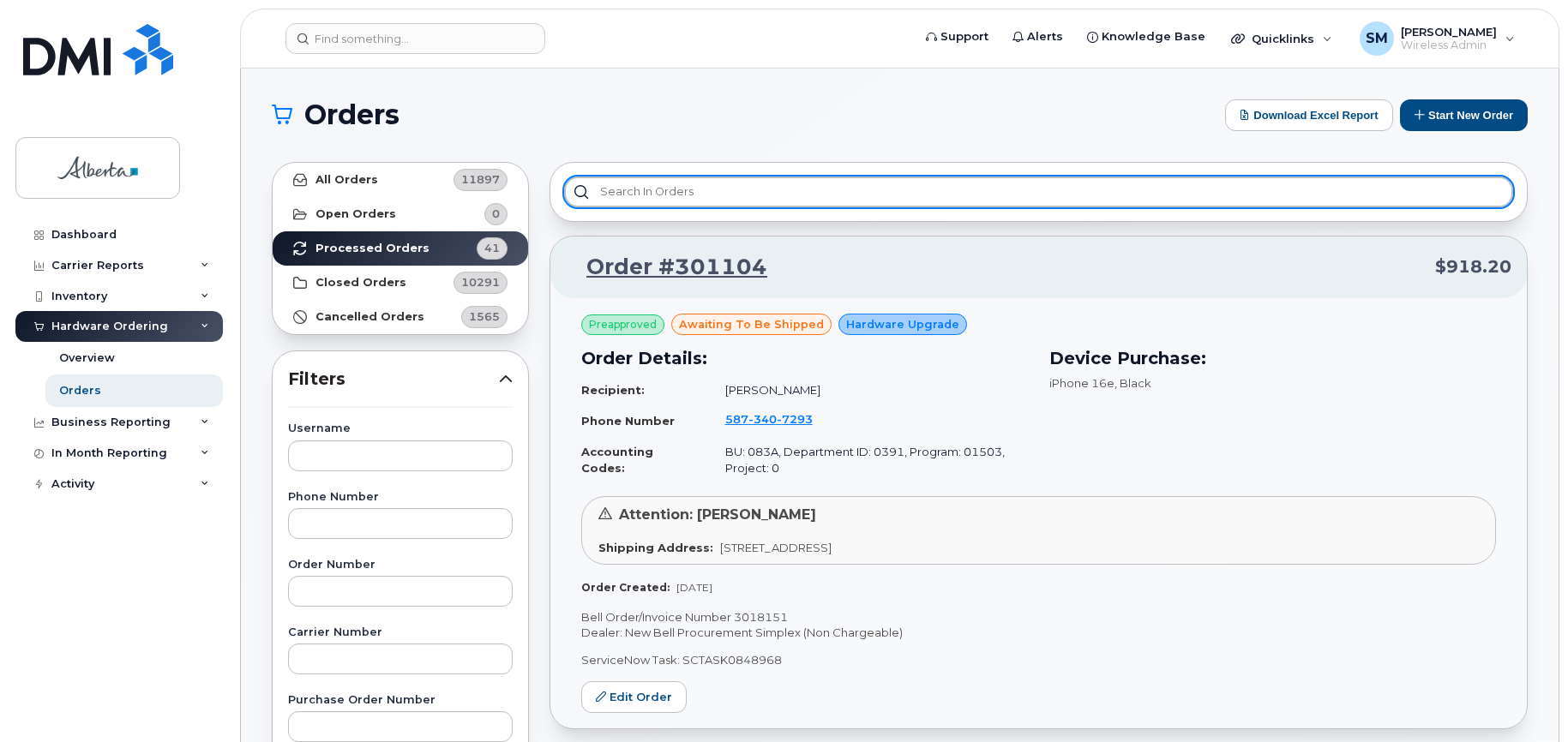
click at [656, 187] on input "text" at bounding box center [1037, 192] width 949 height 31
paste input "SCTASK0850416"
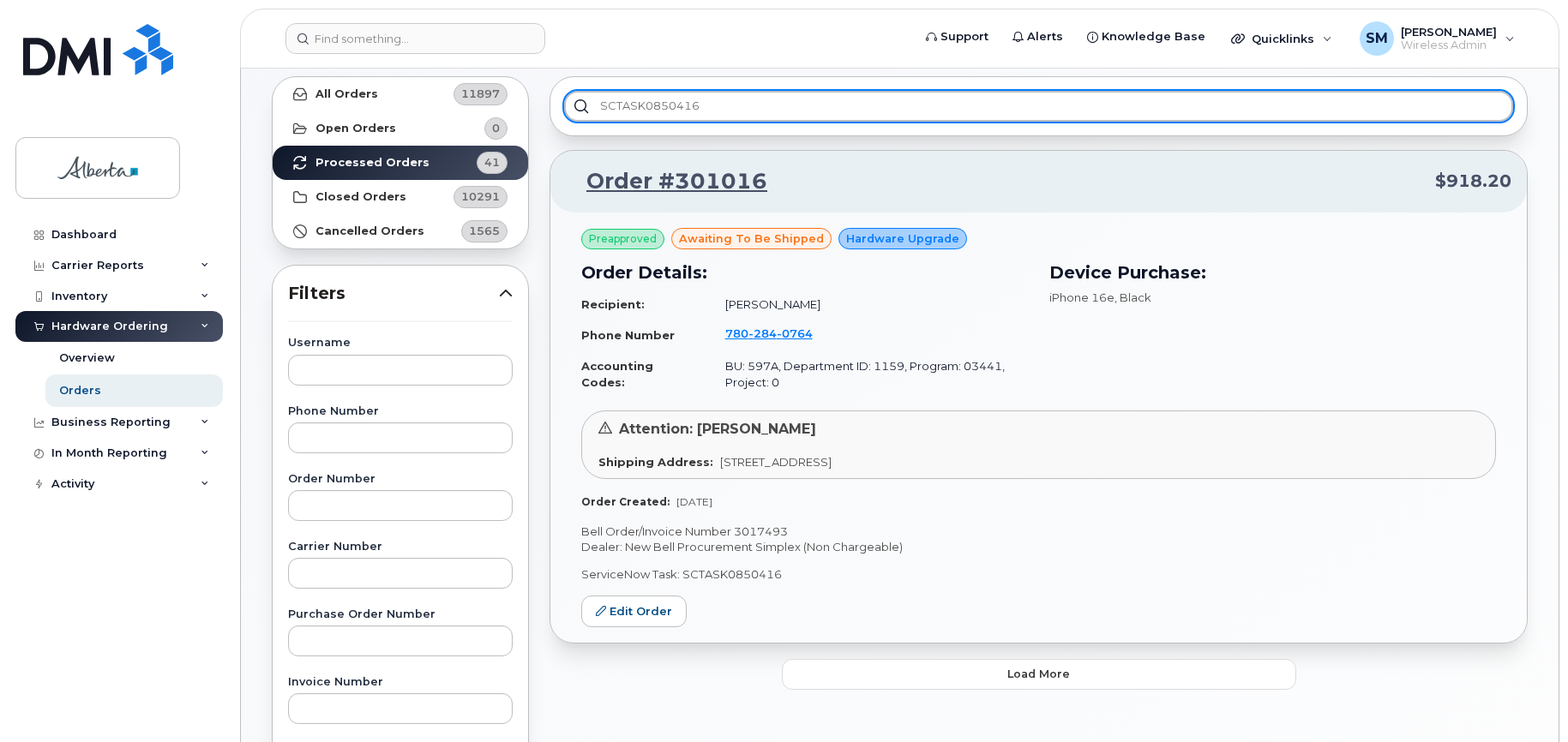
drag, startPoint x: 620, startPoint y: 110, endPoint x: 552, endPoint y: 106, distance: 68.1
click at [552, 106] on div "SCTASK0850416" at bounding box center [1038, 106] width 978 height 60
paste input "47995"
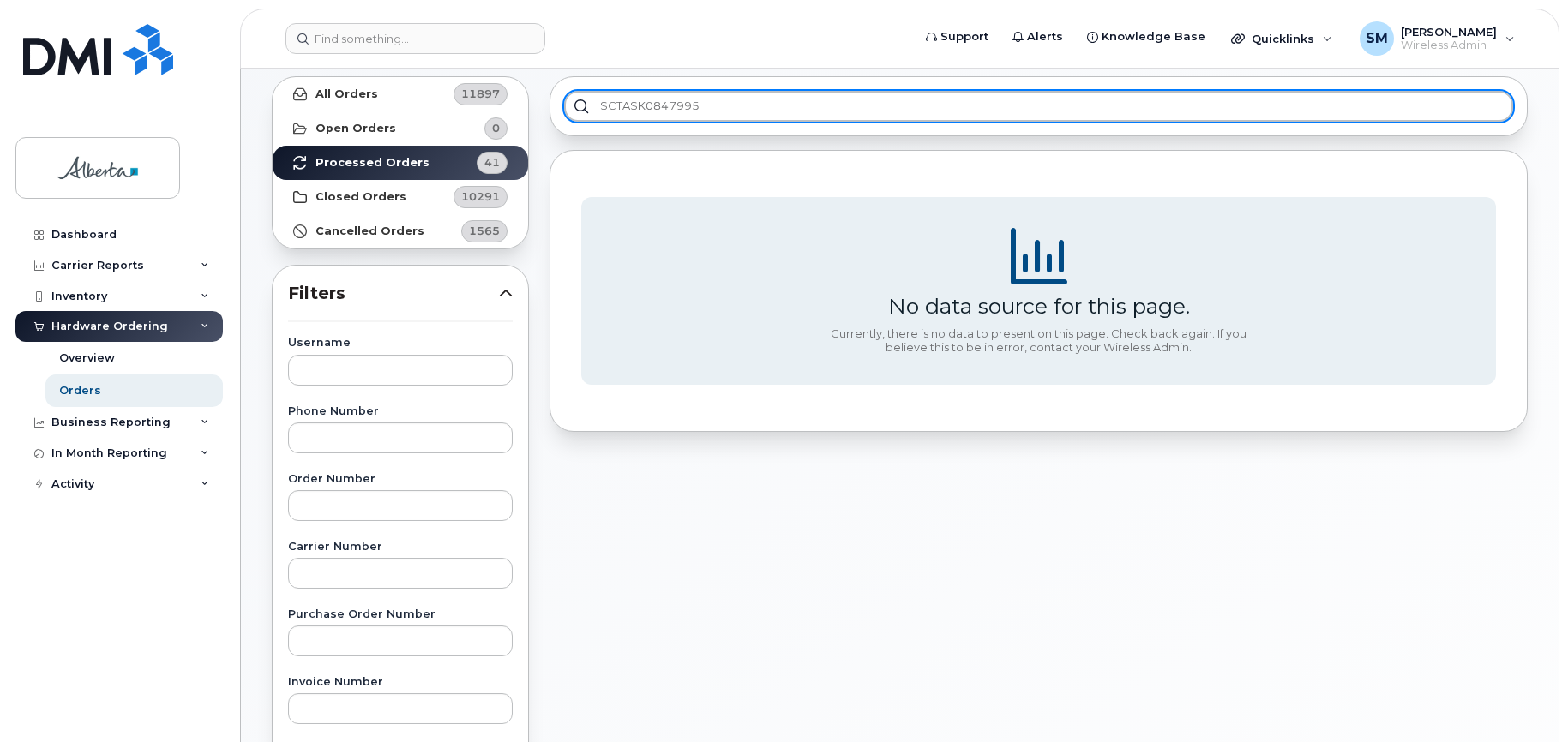
type input "SCTASK0847995"
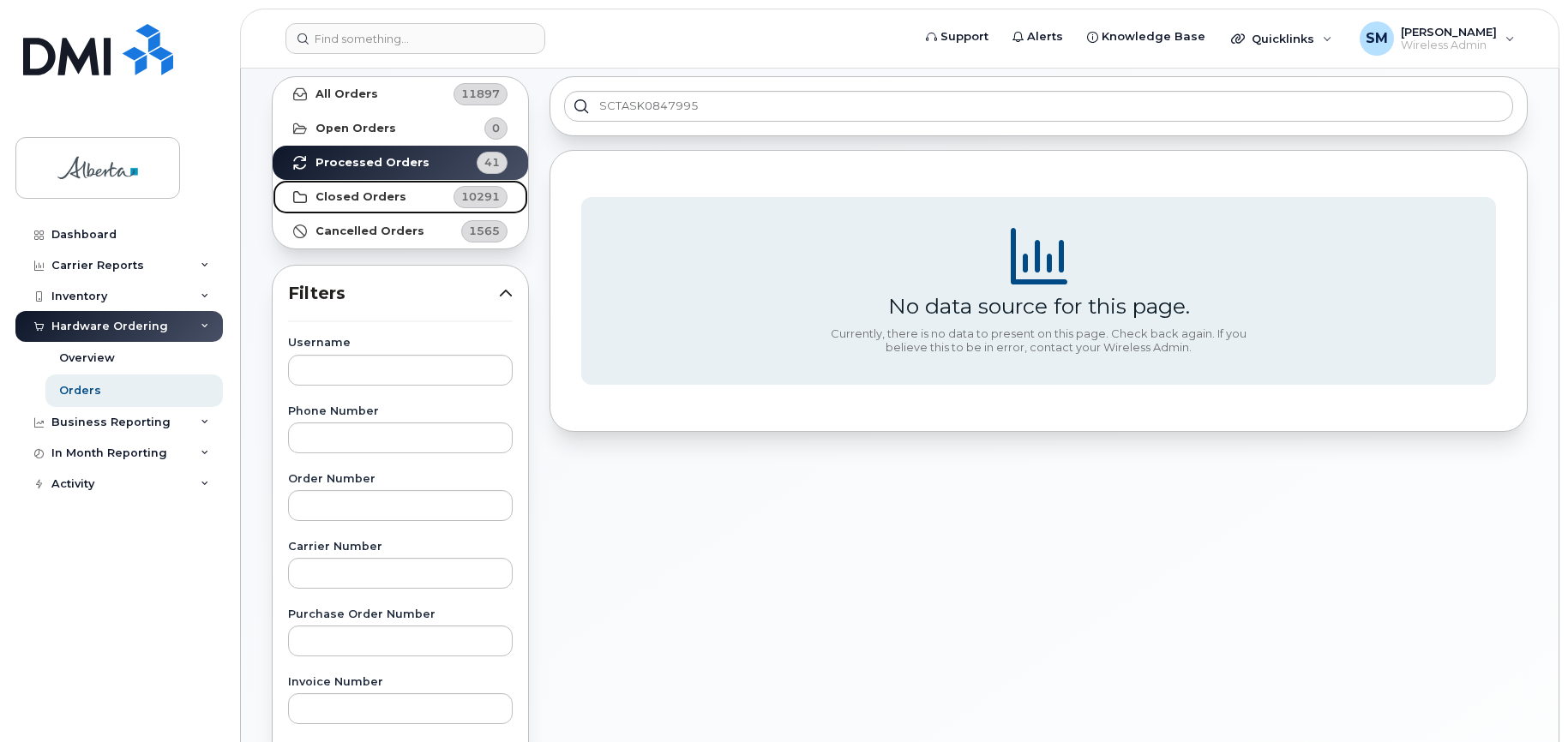
click at [385, 195] on strong "Closed Orders" at bounding box center [361, 197] width 91 height 14
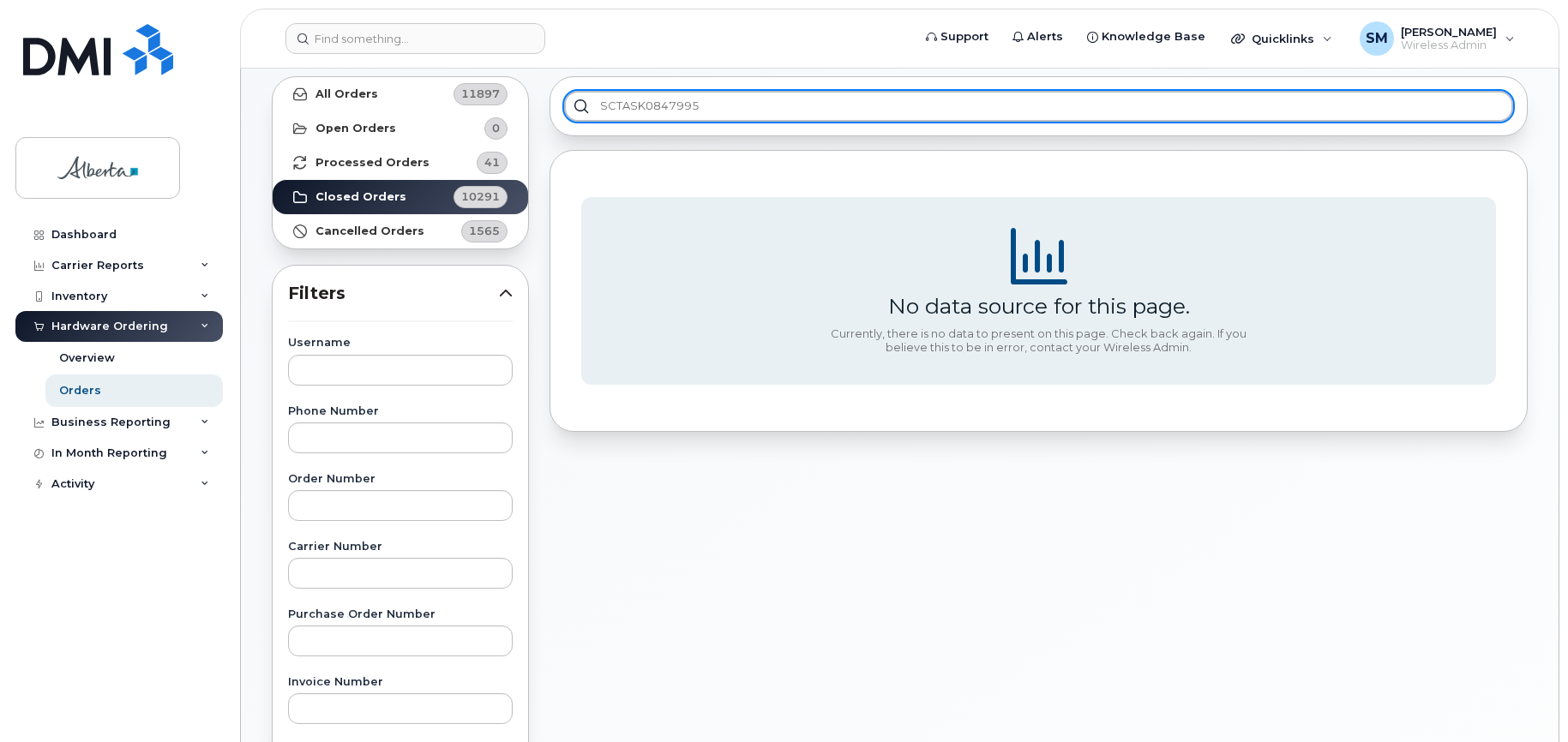
click at [706, 108] on input "SCTASK0847995" at bounding box center [1037, 106] width 949 height 31
drag, startPoint x: 738, startPoint y: 102, endPoint x: 510, endPoint y: 105, distance: 228.0
click at [510, 105] on div "All Orders 11897 Open Orders 0 Processed Orders 41 Closed Orders 10291 Cancelle…" at bounding box center [899, 667] width 1277 height 1203
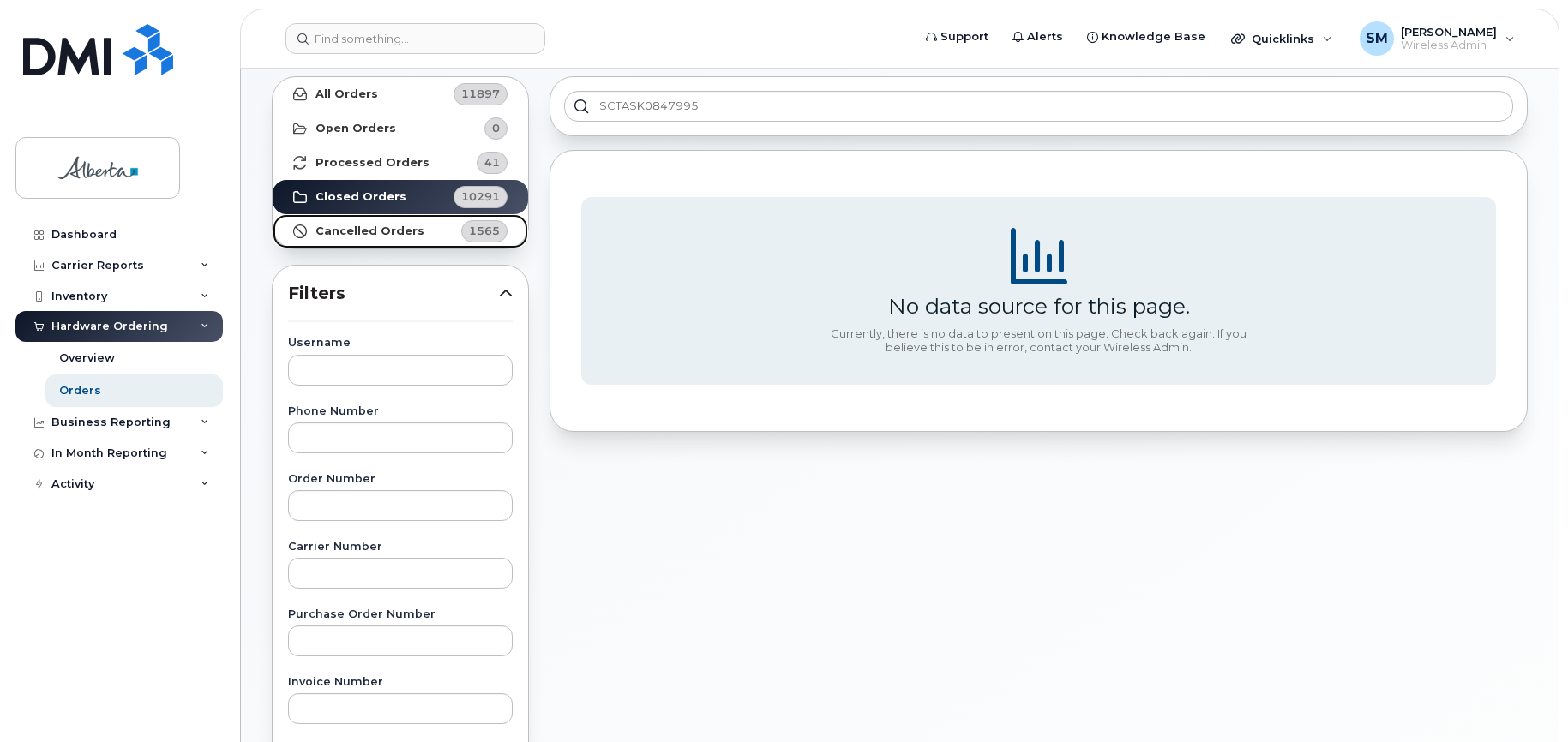
click at [395, 232] on strong "Cancelled Orders" at bounding box center [370, 231] width 109 height 14
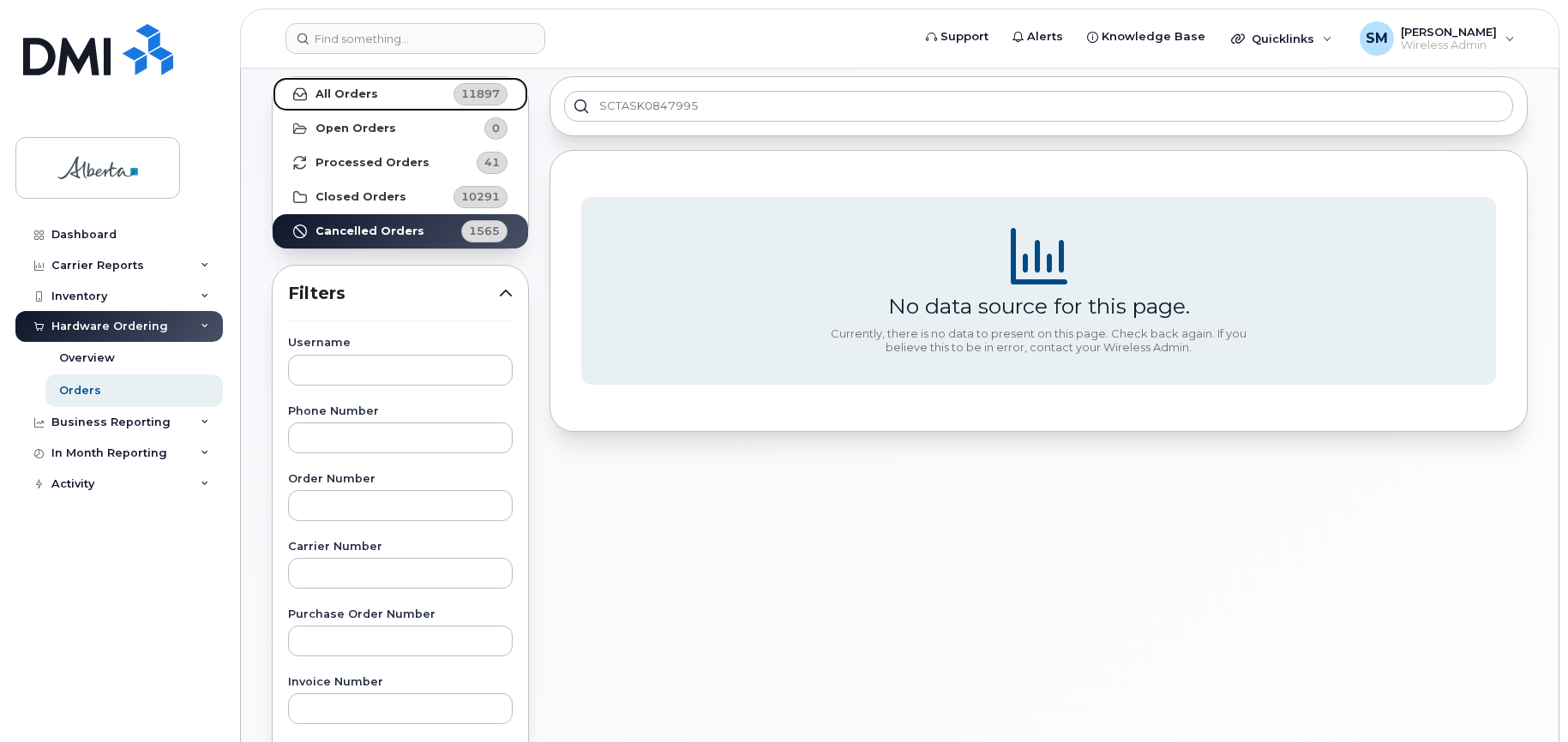
click at [361, 86] on link "All Orders 11897" at bounding box center [400, 95] width 255 height 34
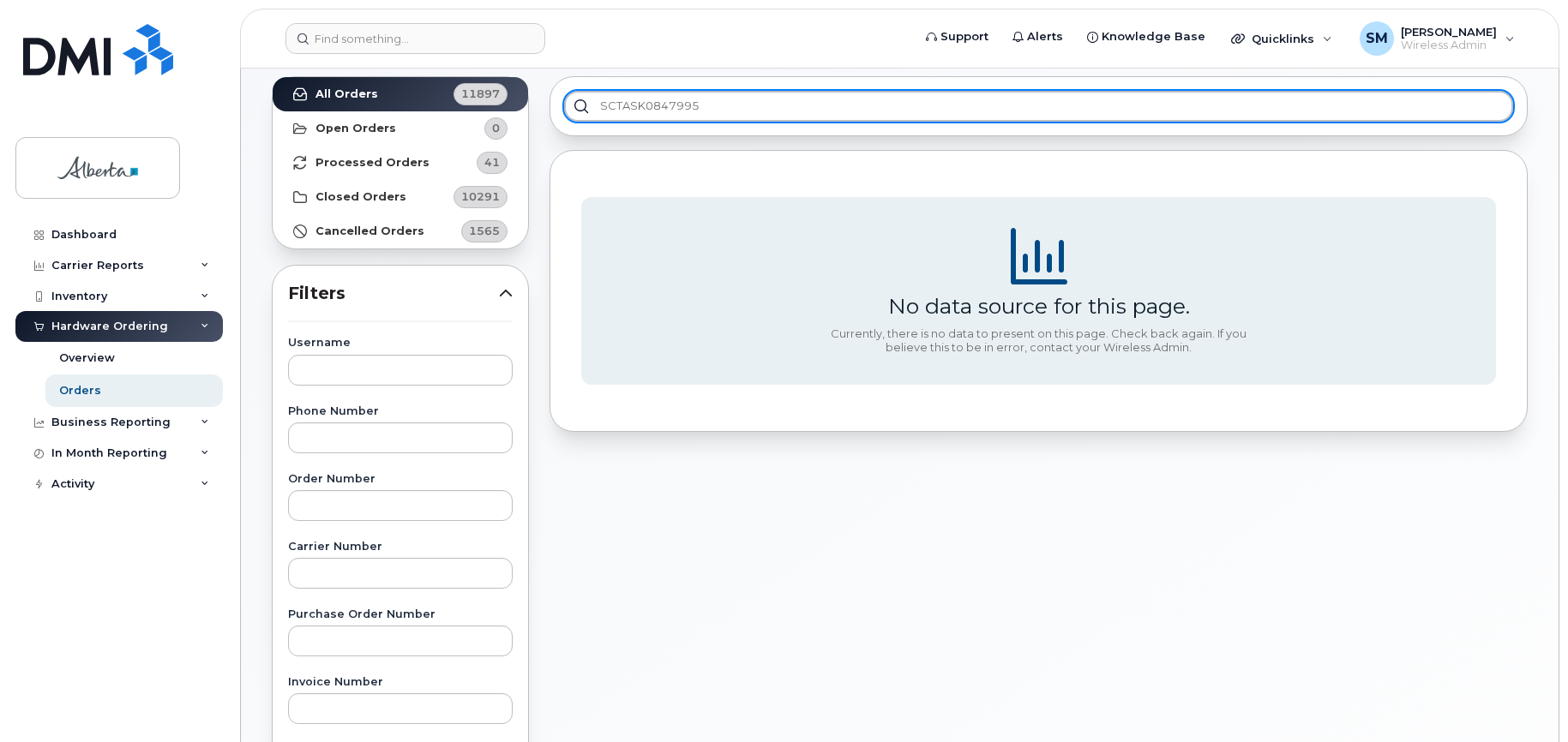
click at [761, 109] on input "SCTASK0847995" at bounding box center [1037, 106] width 949 height 31
drag, startPoint x: 764, startPoint y: 106, endPoint x: 591, endPoint y: 100, distance: 173.1
click at [594, 102] on input "SCTASK0847995" at bounding box center [1037, 106] width 949 height 31
